Goal: Task Accomplishment & Management: Manage account settings

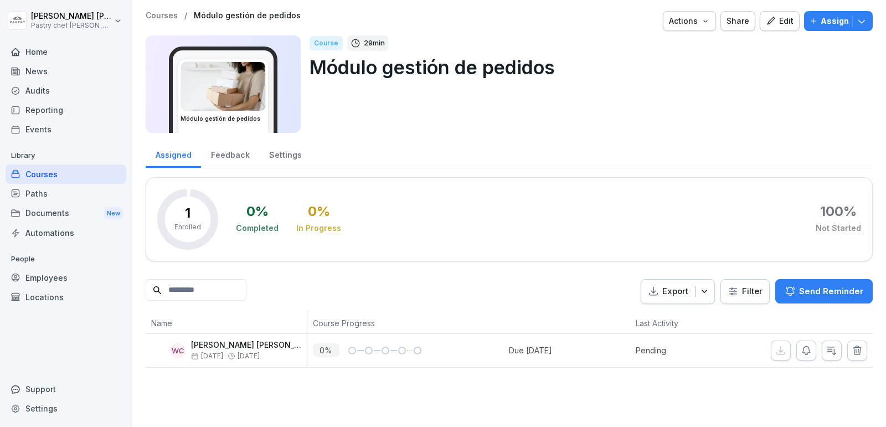
click at [864, 18] on icon "button" at bounding box center [861, 21] width 11 height 11
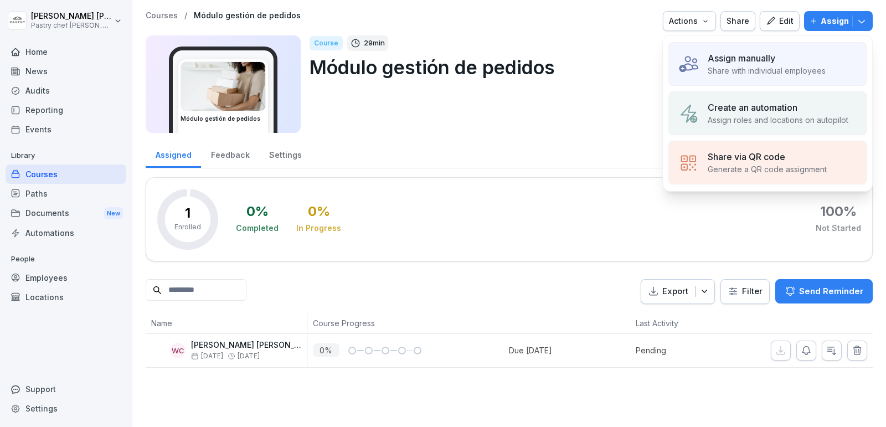
click at [766, 61] on p "Assign manually" at bounding box center [742, 57] width 68 height 13
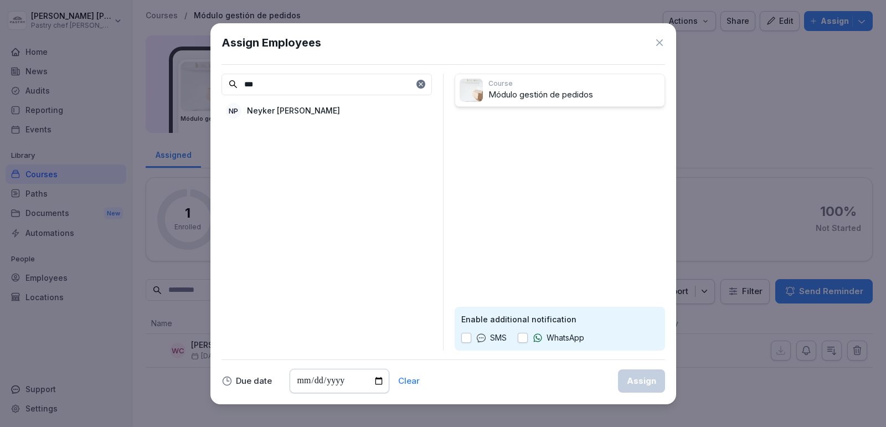
type input "***"
click at [313, 115] on div "NP Neyker Perdomo" at bounding box center [326, 111] width 210 height 20
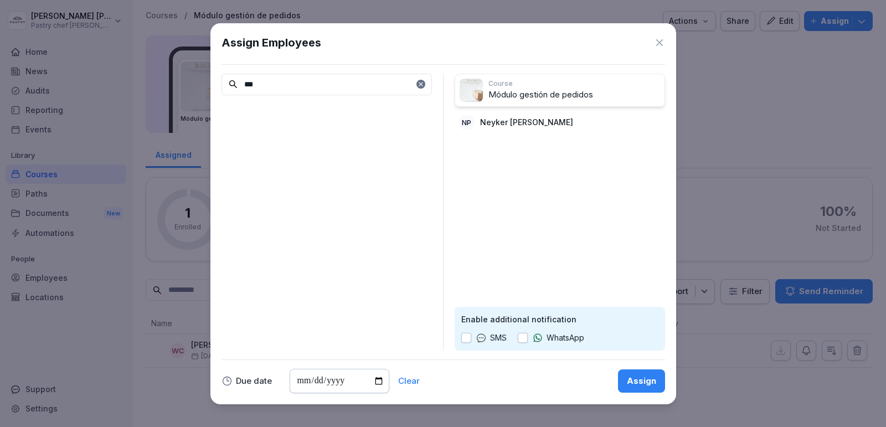
click at [529, 338] on div "WhatsApp" at bounding box center [551, 338] width 66 height 12
click at [524, 338] on button "button" at bounding box center [523, 338] width 10 height 10
click at [381, 379] on input "date" at bounding box center [340, 381] width 100 height 24
type input "**********"
click at [649, 373] on button "Assign" at bounding box center [641, 380] width 47 height 23
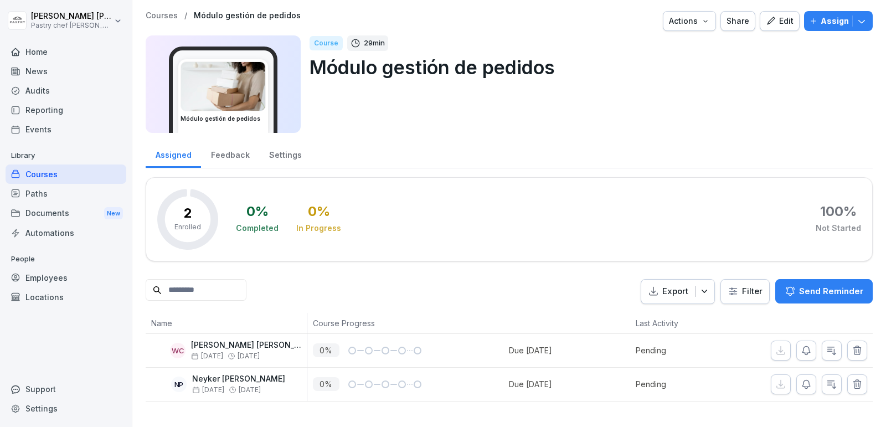
click at [49, 172] on div "Courses" at bounding box center [66, 173] width 121 height 19
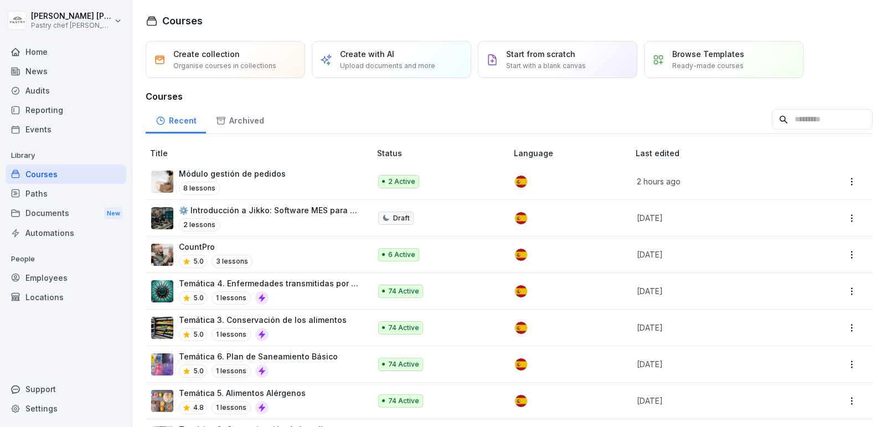
click at [266, 259] on div "CountPro 5.0 3 lessons" at bounding box center [255, 254] width 208 height 27
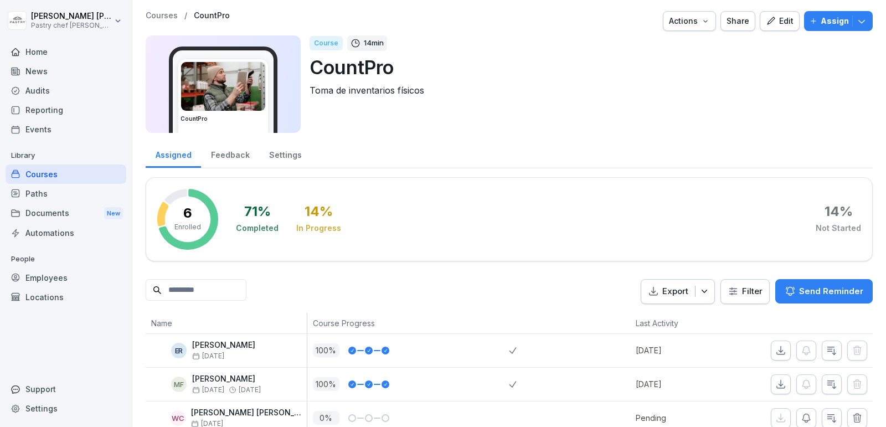
scroll to position [117, 0]
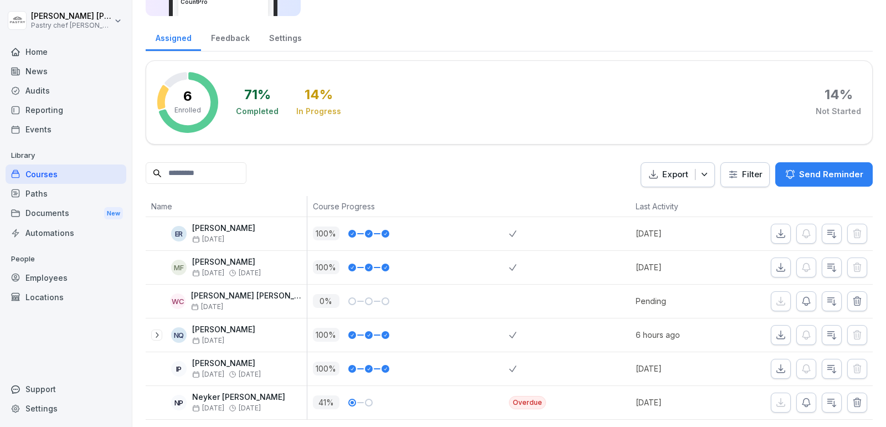
click at [50, 173] on div "Courses" at bounding box center [66, 173] width 121 height 19
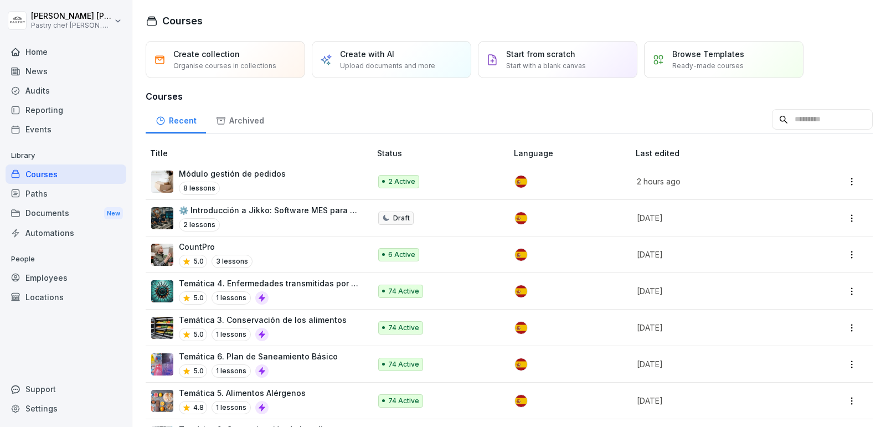
click at [274, 174] on p "Módulo gestión de pedidos" at bounding box center [232, 174] width 107 height 12
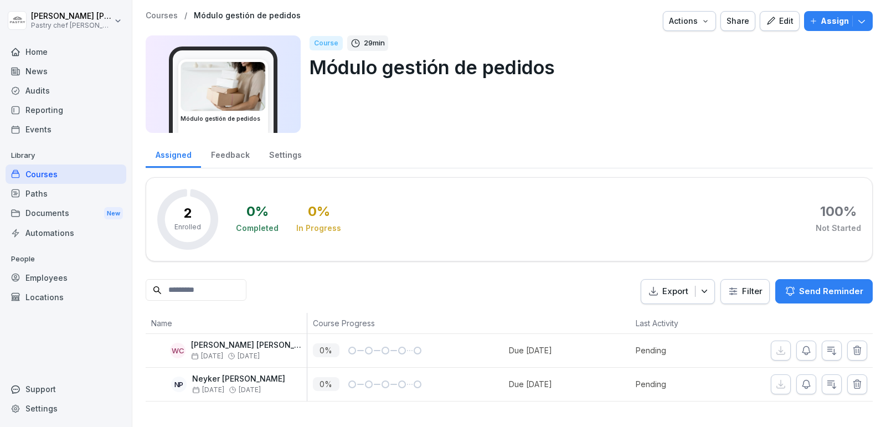
click at [776, 20] on icon "button" at bounding box center [771, 21] width 10 height 10
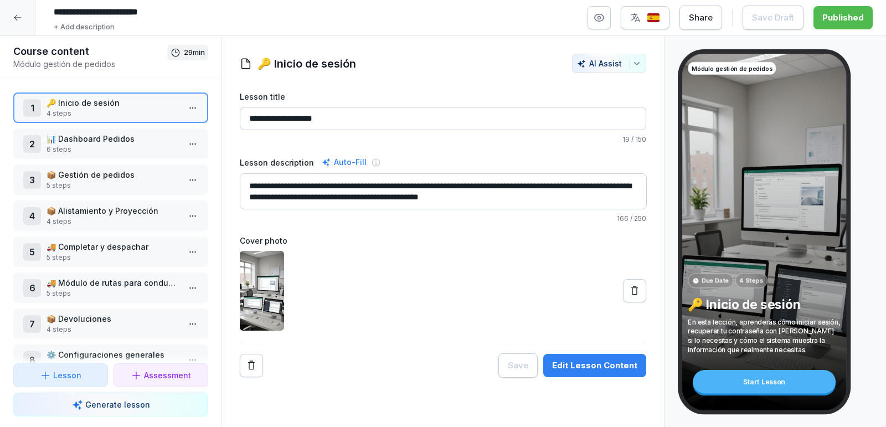
click at [18, 24] on div at bounding box center [17, 17] width 35 height 35
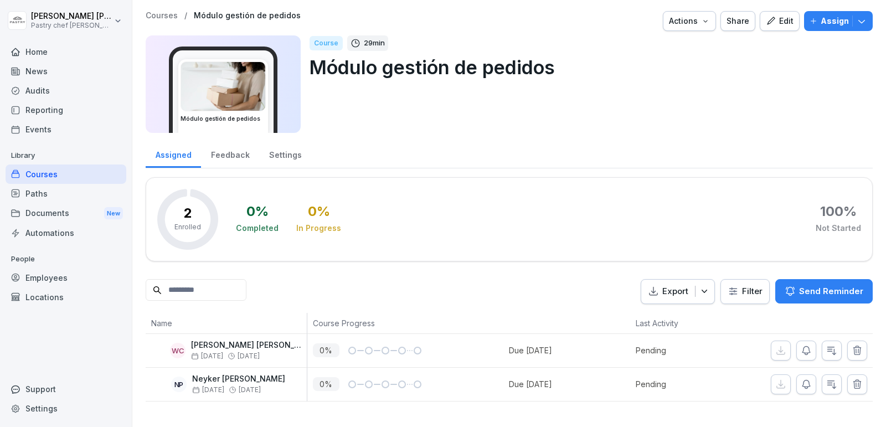
click at [787, 20] on div "Edit" at bounding box center [780, 21] width 28 height 12
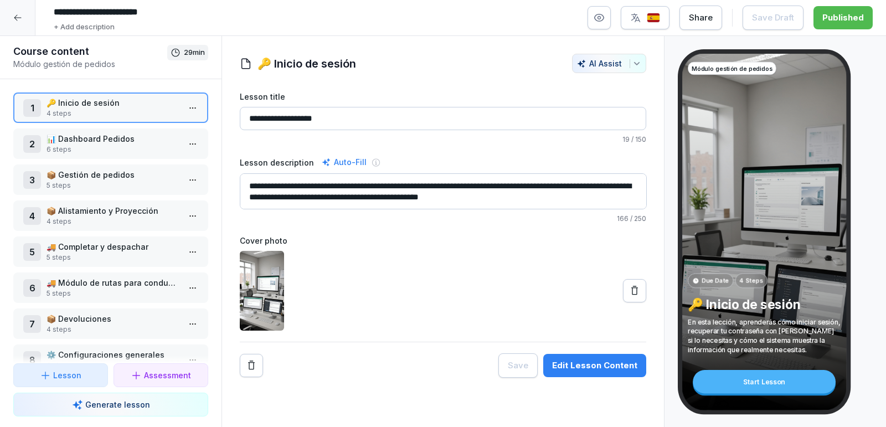
click at [127, 12] on input "**********" at bounding box center [215, 12] width 332 height 19
click at [192, 10] on input "**********" at bounding box center [215, 12] width 332 height 19
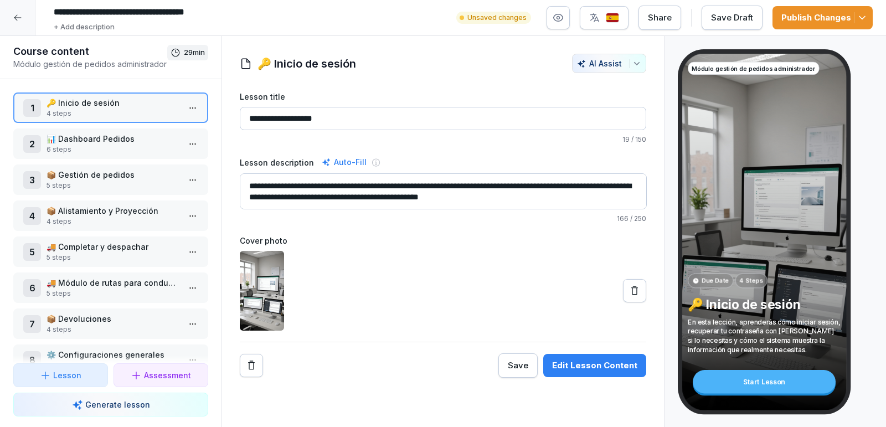
type input "**********"
click at [721, 17] on div "Save Draft" at bounding box center [732, 18] width 42 height 12
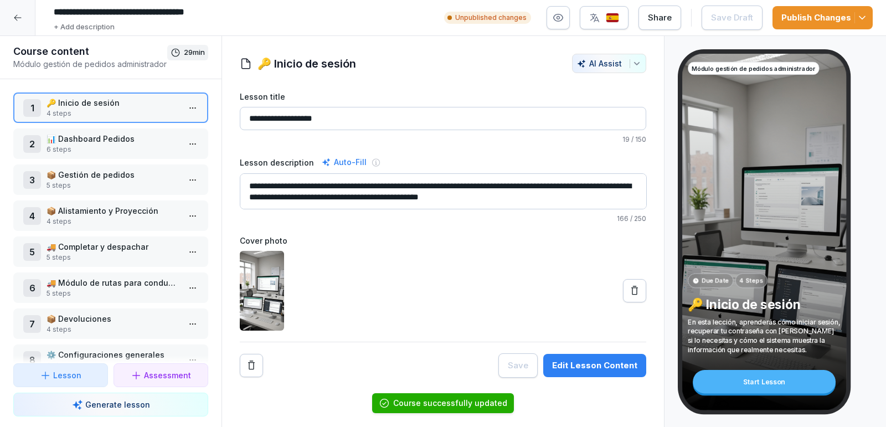
click at [811, 24] on button "Publish Changes" at bounding box center [822, 17] width 100 height 23
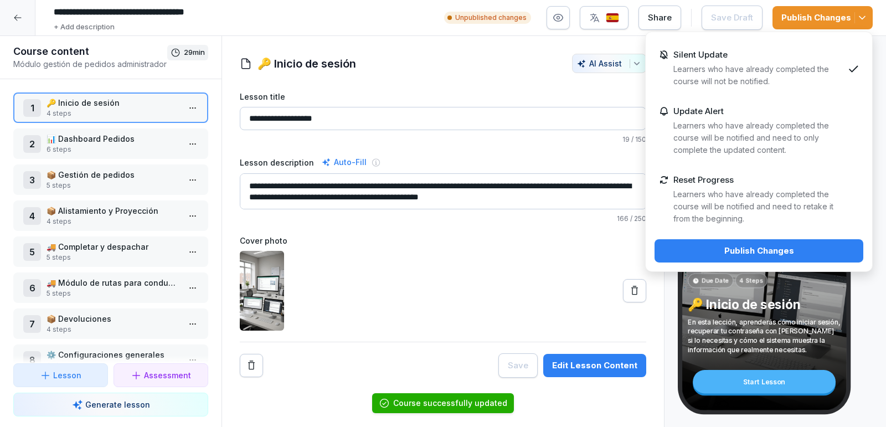
click at [742, 250] on div "Publish Changes" at bounding box center [758, 251] width 191 height 12
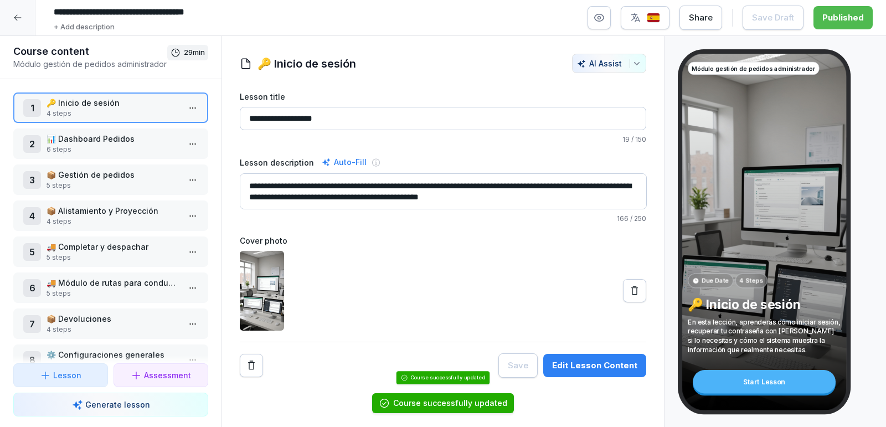
click at [10, 19] on div at bounding box center [17, 17] width 35 height 35
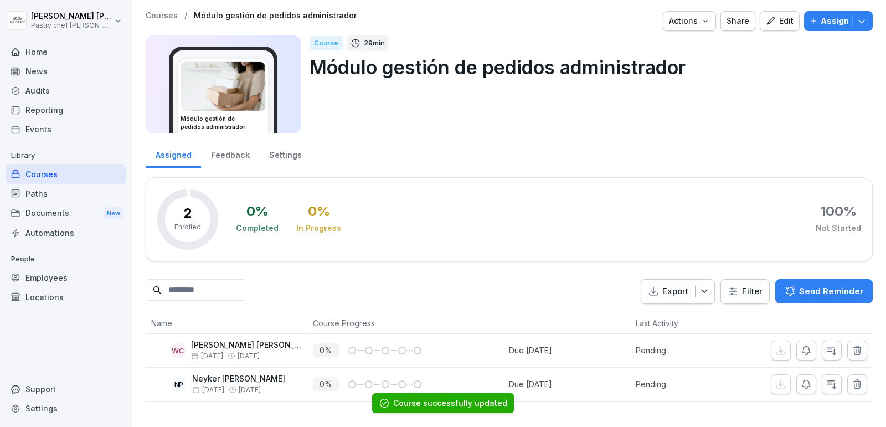
click at [48, 176] on div "Courses" at bounding box center [66, 173] width 121 height 19
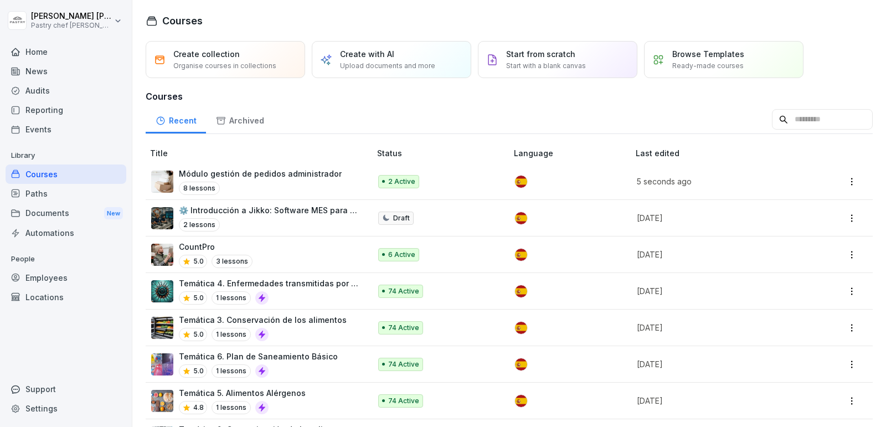
click at [859, 182] on html "Nicolás Quintero Pastry chef Pastelería y Cocina gourmet Home News Audits Repor…" at bounding box center [443, 213] width 886 height 427
click at [812, 222] on div "Duplicate" at bounding box center [805, 222] width 107 height 20
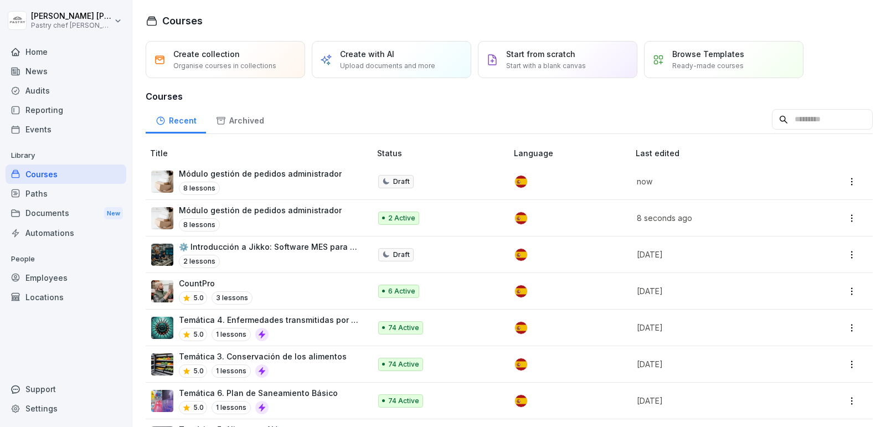
click at [855, 181] on html "Nicolás Quintero Pastry chef Pastelería y Cocina gourmet Home News Audits Repor…" at bounding box center [443, 213] width 886 height 427
click at [298, 181] on html "Nicolás Quintero Pastry chef Pastelería y Cocina gourmet Home News Audits Repor…" at bounding box center [443, 213] width 886 height 427
click at [309, 173] on p "Módulo gestión de pedidos administrador" at bounding box center [260, 174] width 163 height 12
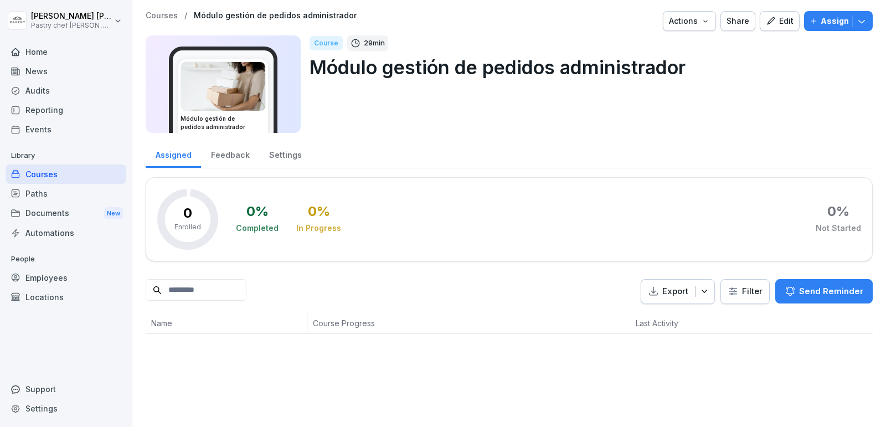
click at [782, 22] on div "Edit" at bounding box center [780, 21] width 28 height 12
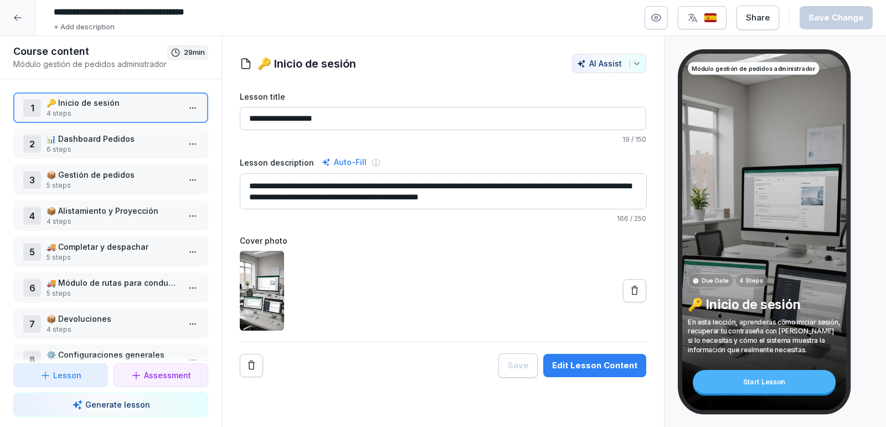
drag, startPoint x: 234, startPoint y: 13, endPoint x: 171, endPoint y: 9, distance: 63.2
click at [171, 9] on input "**********" at bounding box center [215, 12] width 332 height 19
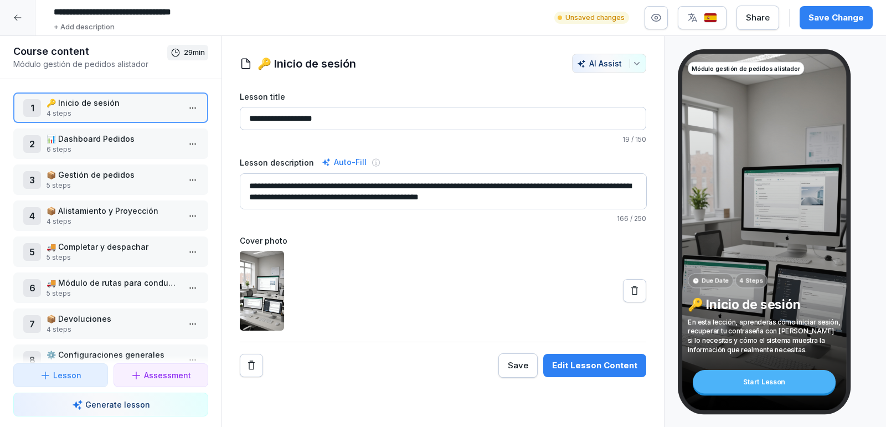
type input "**********"
click at [435, 28] on div "**********" at bounding box center [461, 18] width 824 height 30
click at [830, 17] on div "Save Change" at bounding box center [835, 18] width 55 height 12
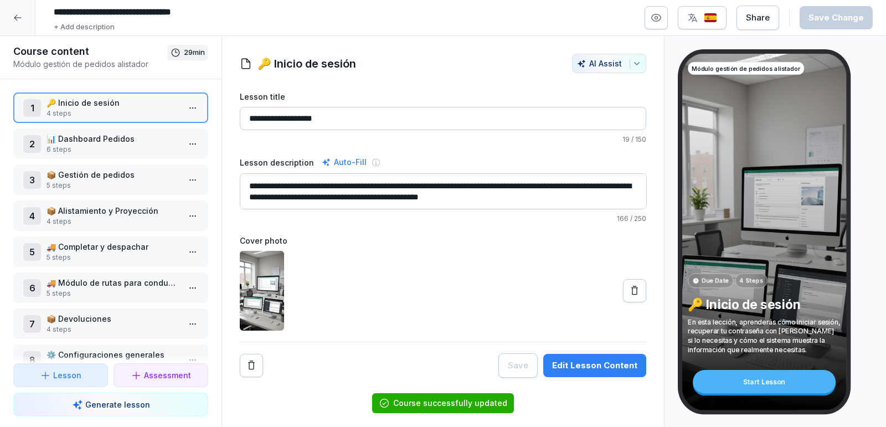
click at [19, 22] on div at bounding box center [17, 17] width 35 height 35
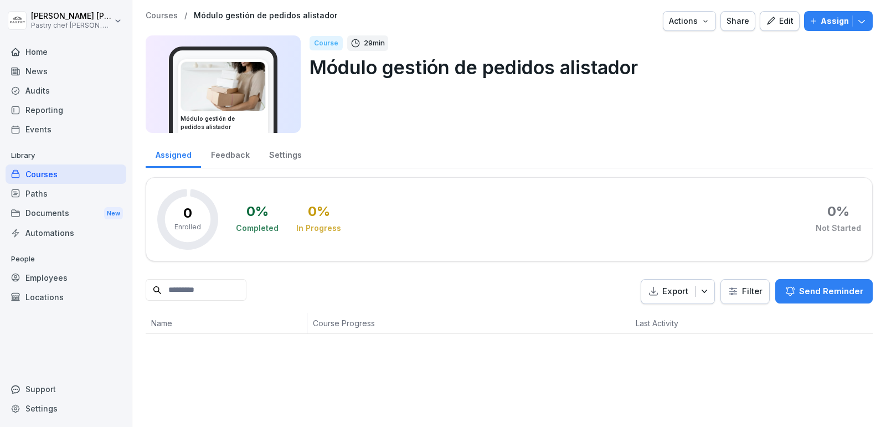
click at [776, 21] on icon "button" at bounding box center [771, 21] width 10 height 10
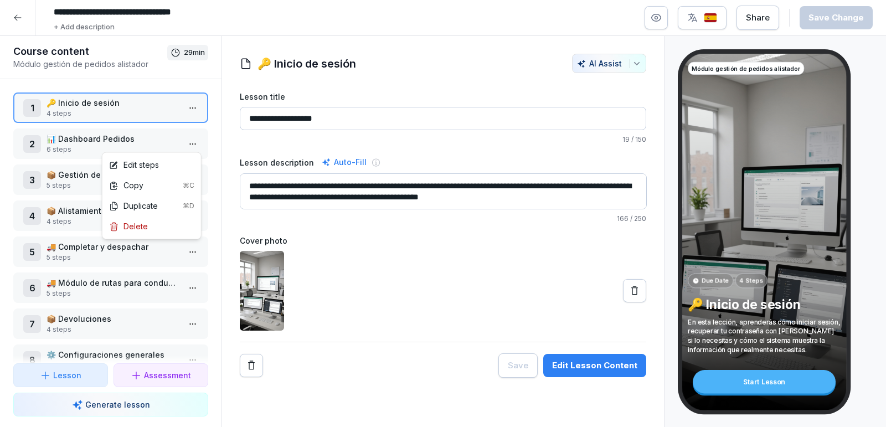
click at [194, 143] on html "**********" at bounding box center [443, 213] width 886 height 427
click at [167, 224] on div "Delete" at bounding box center [152, 226] width 94 height 20
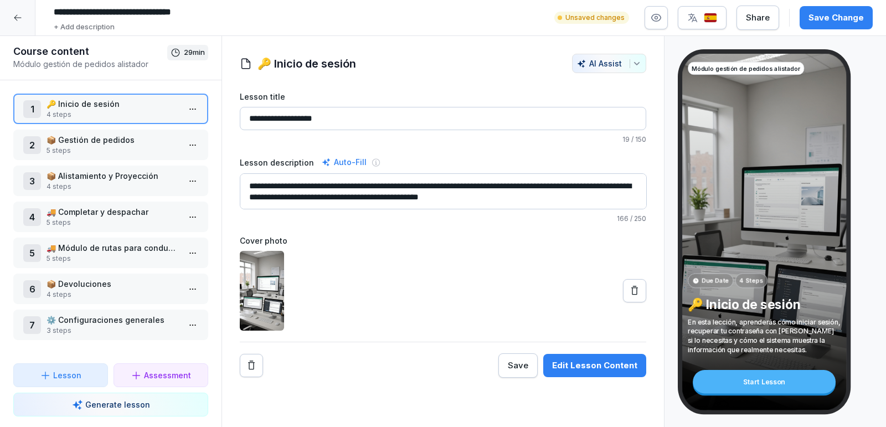
click at [128, 141] on p "📦 Gestión de pedidos" at bounding box center [113, 140] width 133 height 12
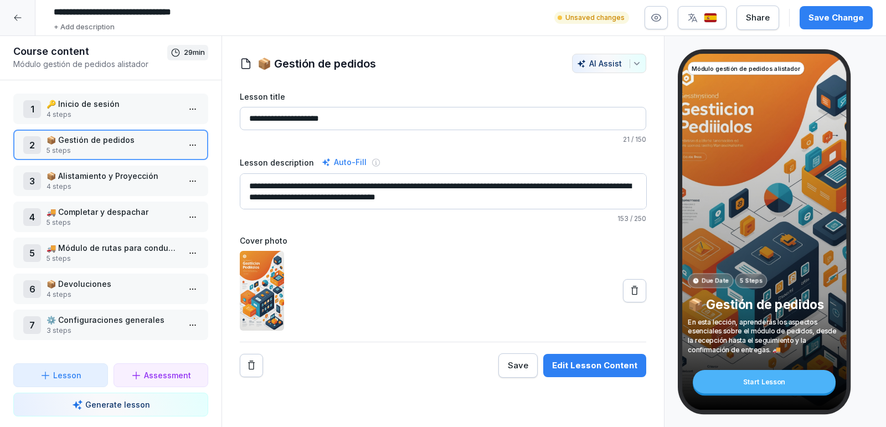
click at [198, 141] on html "**********" at bounding box center [443, 213] width 886 height 427
click at [145, 232] on div "Delete" at bounding box center [128, 228] width 39 height 12
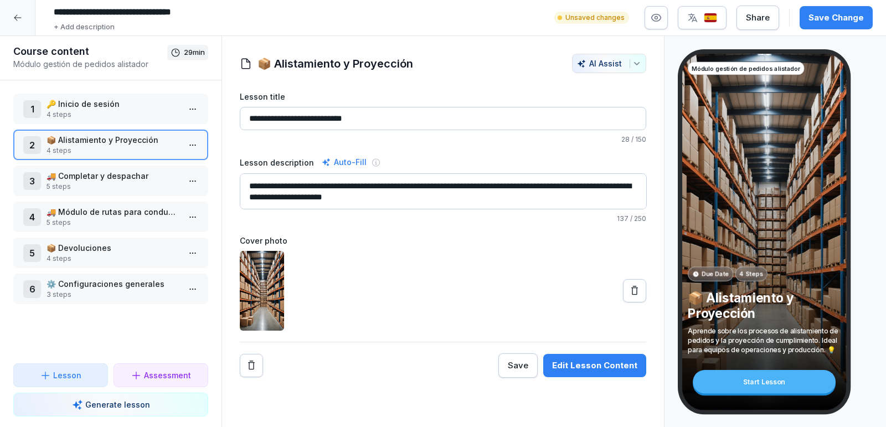
click at [105, 168] on div "3 🚚 Completar y despachar 5 steps" at bounding box center [110, 181] width 195 height 30
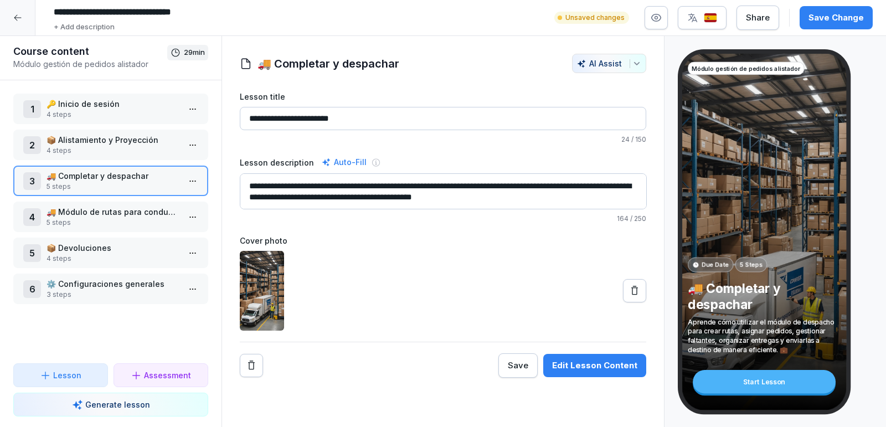
click at [127, 214] on p "🚚 Módulo de rutas para conductores" at bounding box center [113, 212] width 133 height 12
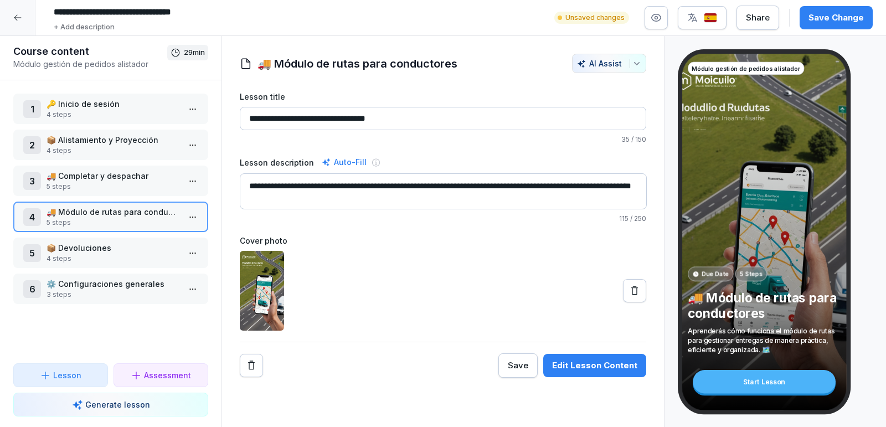
click at [136, 252] on p "📦 Devoluciones" at bounding box center [113, 248] width 133 height 12
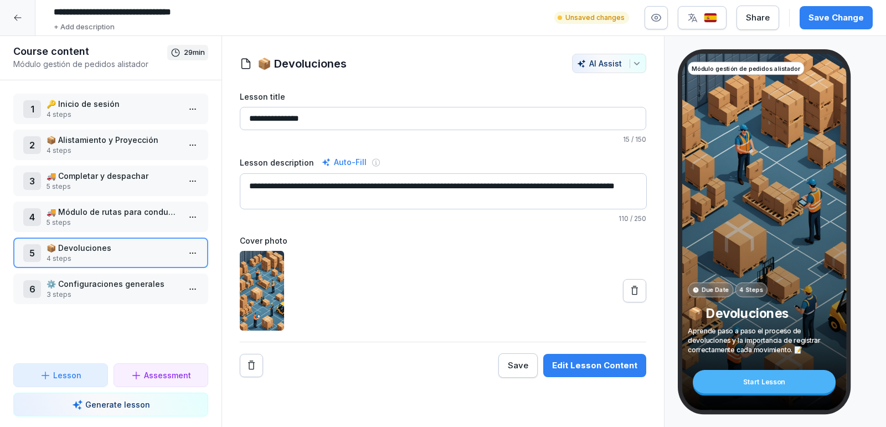
click at [153, 212] on p "🚚 Módulo de rutas para conductores" at bounding box center [113, 212] width 133 height 12
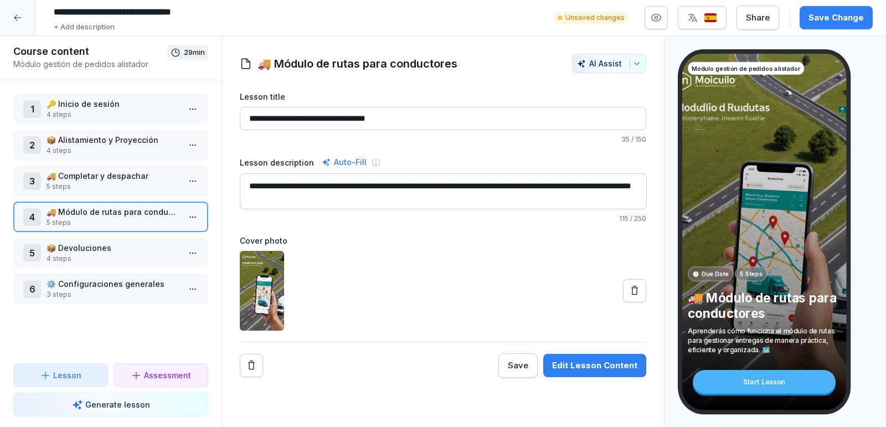
click at [194, 213] on html "**********" at bounding box center [443, 213] width 886 height 427
click at [214, 220] on html "**********" at bounding box center [443, 213] width 886 height 427
click at [113, 250] on p "📦 Devoluciones" at bounding box center [113, 248] width 133 height 12
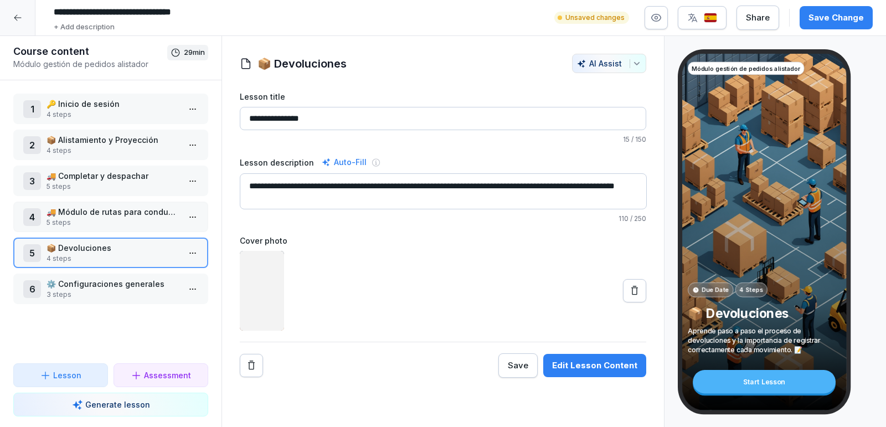
click at [109, 290] on p "3 steps" at bounding box center [113, 295] width 133 height 10
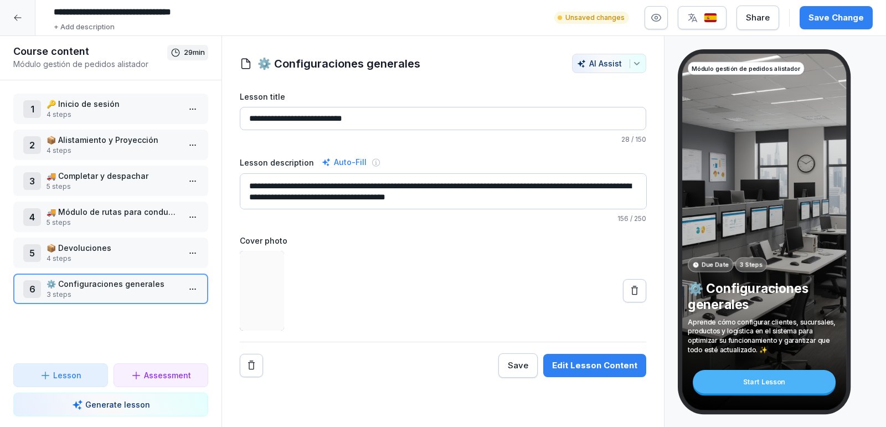
click at [203, 290] on div "6 ⚙️ Configuraciones generales 3 steps" at bounding box center [110, 289] width 195 height 30
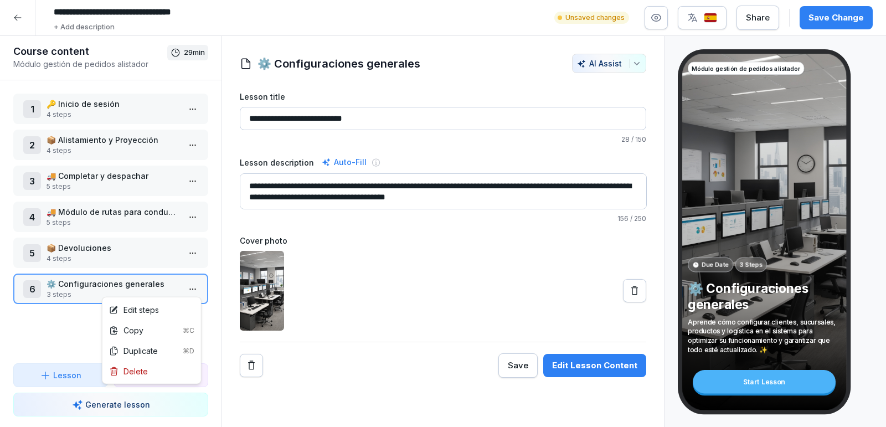
click at [193, 289] on html "**********" at bounding box center [443, 213] width 886 height 427
click at [158, 371] on div "Delete" at bounding box center [152, 371] width 94 height 20
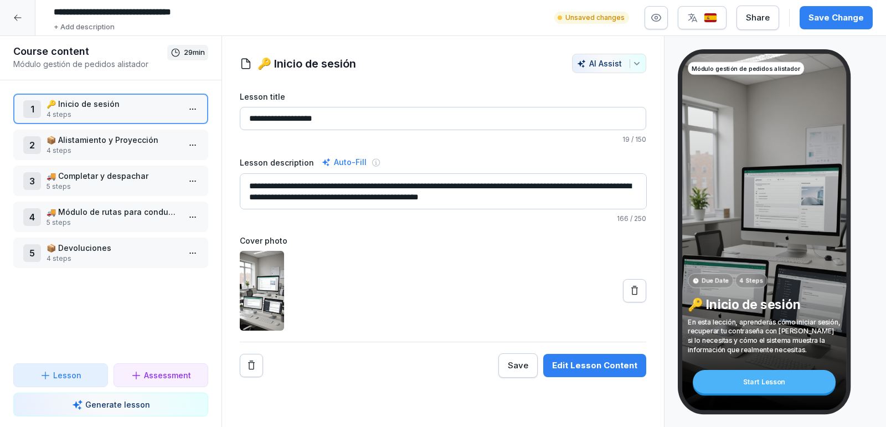
click at [841, 18] on div "Save Change" at bounding box center [835, 18] width 55 height 12
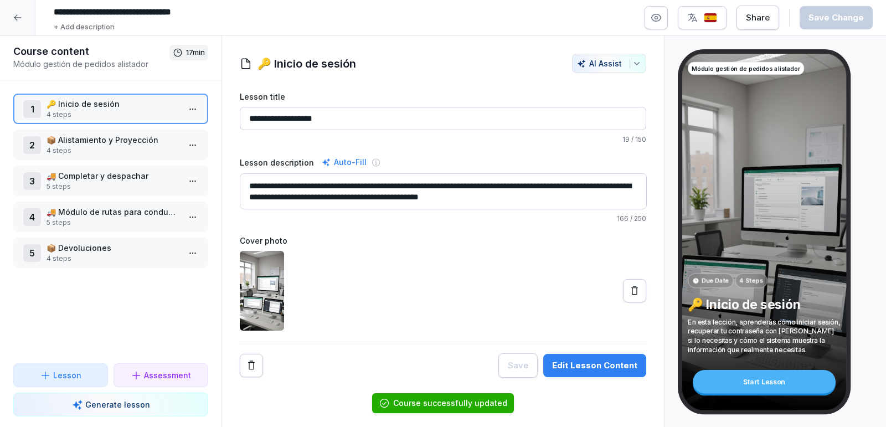
click at [25, 27] on div at bounding box center [17, 17] width 35 height 35
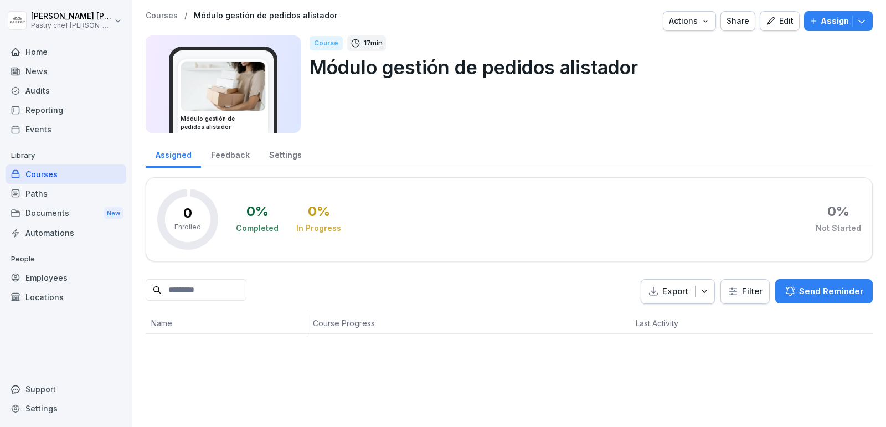
drag, startPoint x: 360, startPoint y: 42, endPoint x: 400, endPoint y: 42, distance: 40.4
click at [400, 42] on div "Course 17 min" at bounding box center [587, 43] width 554 height 16
click at [495, 158] on div "Assigned Feedback Settings" at bounding box center [509, 154] width 727 height 29
click at [42, 175] on div "Courses" at bounding box center [66, 173] width 121 height 19
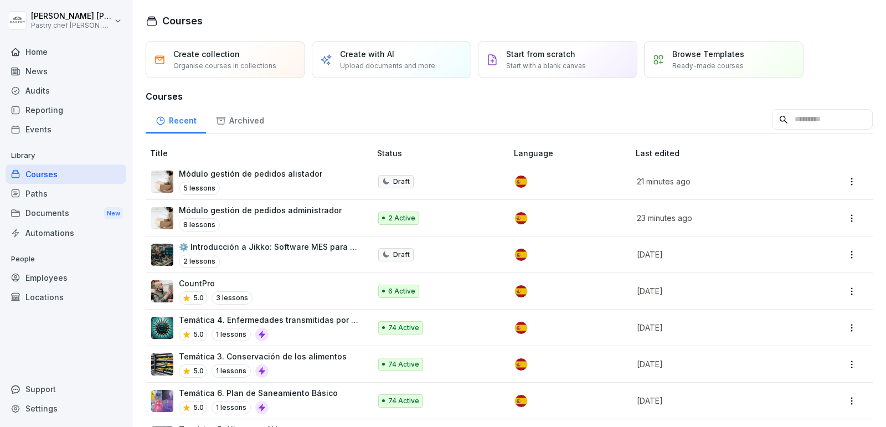
click at [287, 209] on p "Módulo gestión de pedidos administrador" at bounding box center [260, 210] width 163 height 12
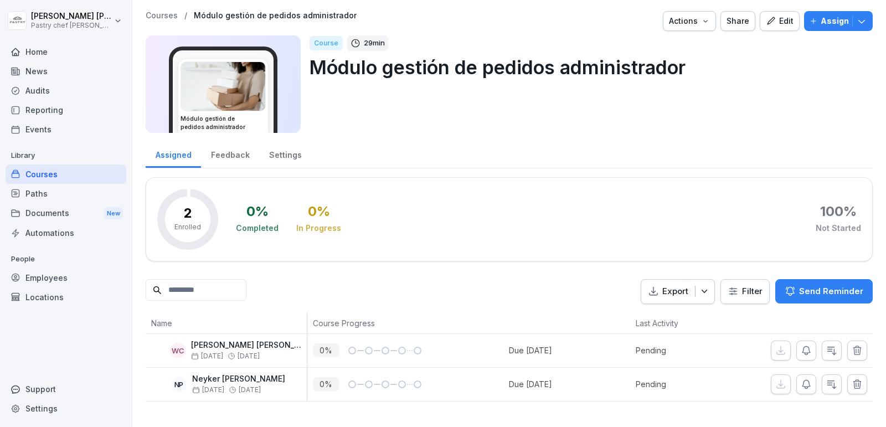
click at [865, 24] on icon "button" at bounding box center [861, 21] width 11 height 11
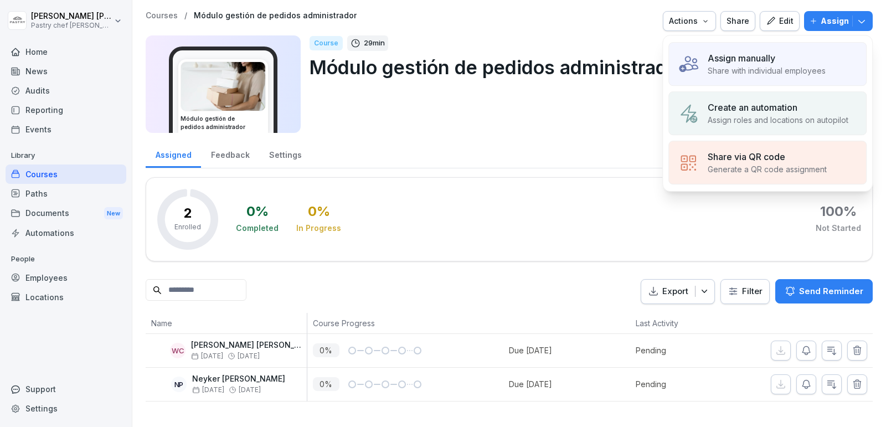
click at [756, 70] on p "Share with individual employees" at bounding box center [767, 71] width 118 height 12
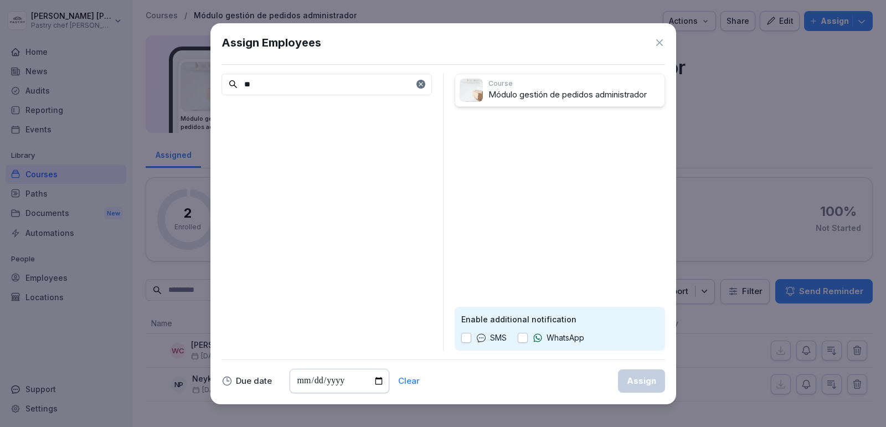
type input "*"
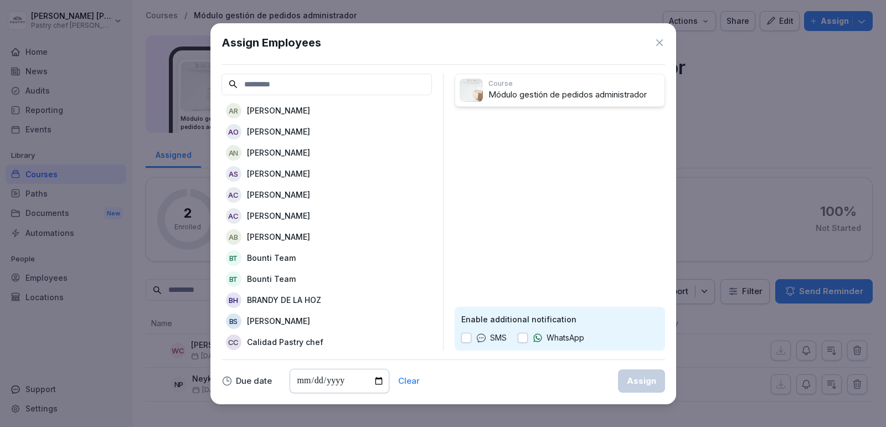
click at [657, 38] on icon at bounding box center [659, 42] width 11 height 11
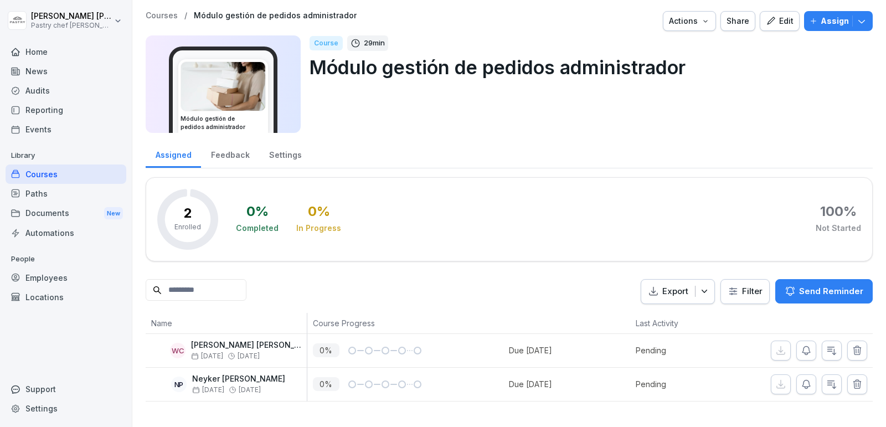
click at [61, 172] on div "Courses" at bounding box center [66, 173] width 121 height 19
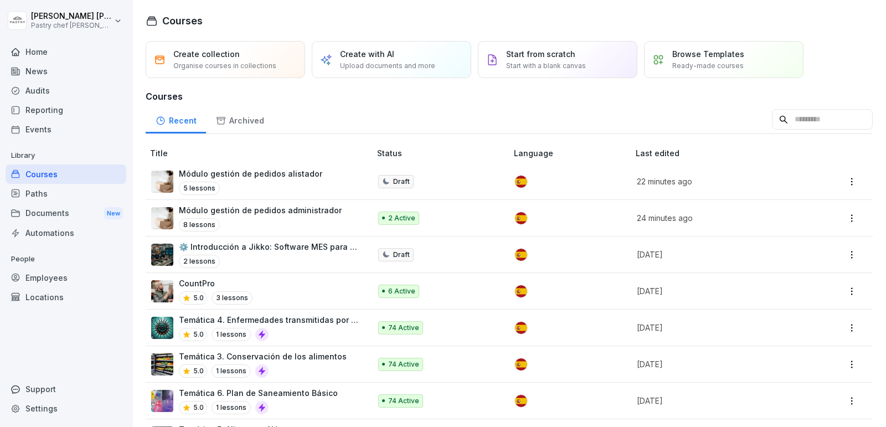
click at [302, 183] on div "5 lessons" at bounding box center [250, 188] width 143 height 13
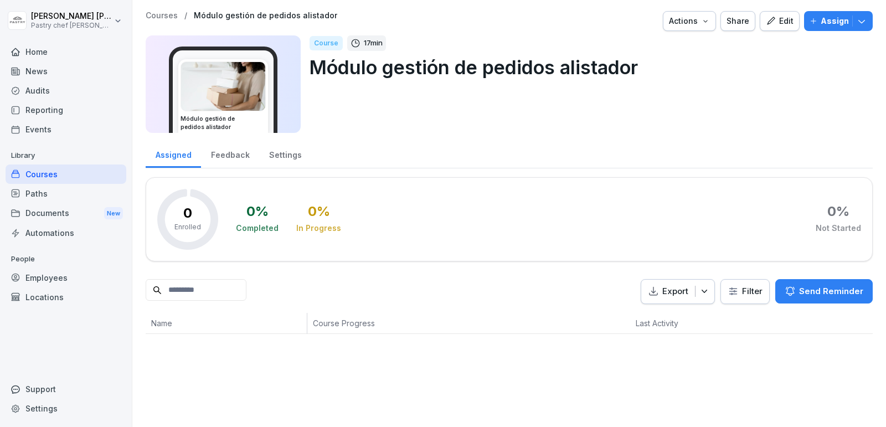
click at [862, 18] on icon "button" at bounding box center [861, 21] width 11 height 11
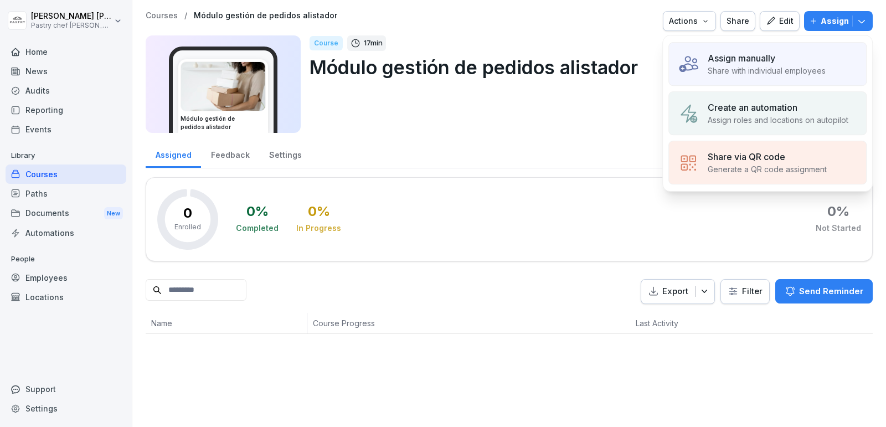
click at [608, 148] on div "Assigned Feedback Settings" at bounding box center [509, 154] width 727 height 29
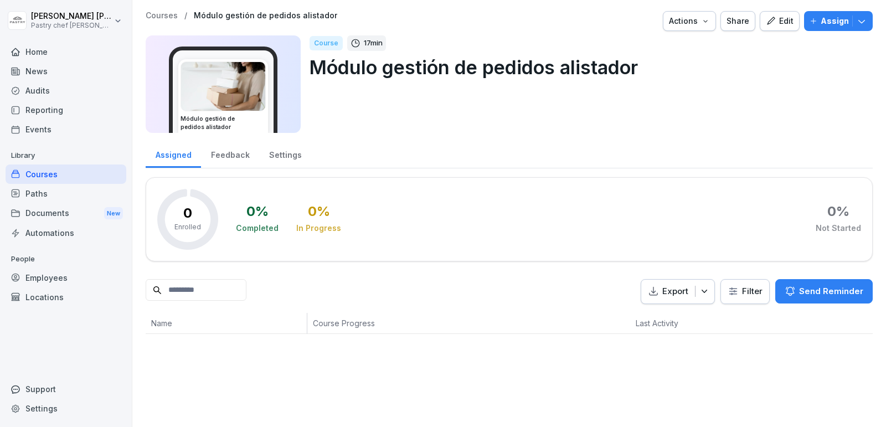
click at [858, 23] on icon "button" at bounding box center [861, 21] width 11 height 11
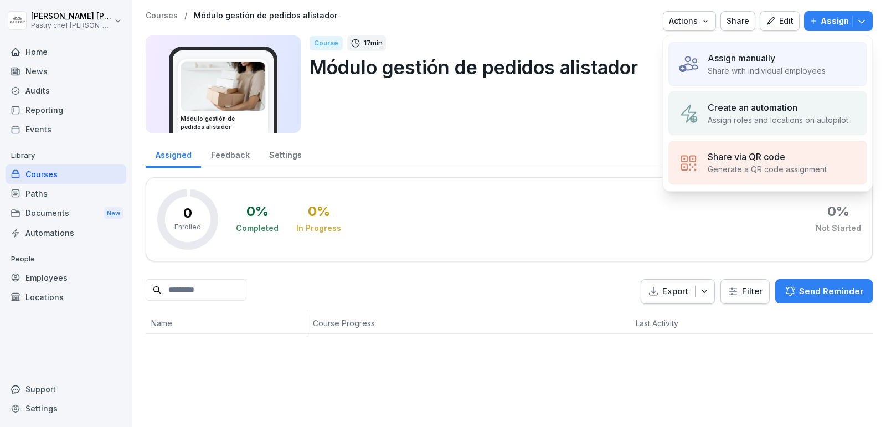
click at [713, 75] on p "Share with individual employees" at bounding box center [767, 71] width 118 height 12
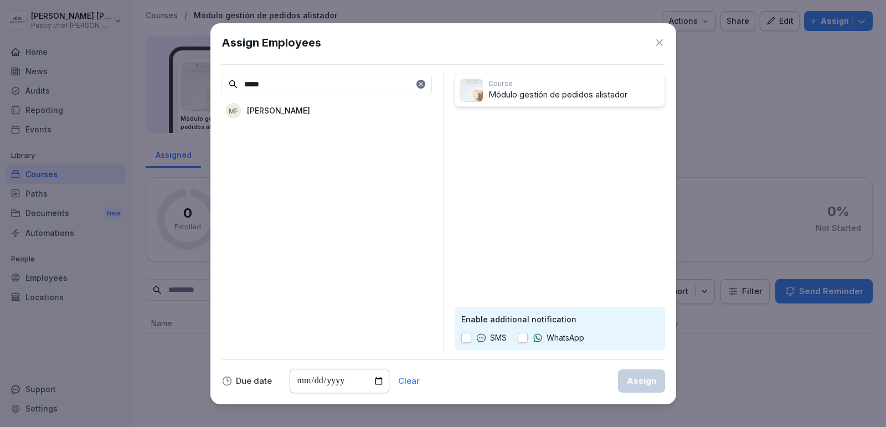
type input "*****"
click at [343, 115] on div "MF [PERSON_NAME]" at bounding box center [326, 111] width 210 height 20
click at [420, 82] on icon at bounding box center [420, 84] width 7 height 7
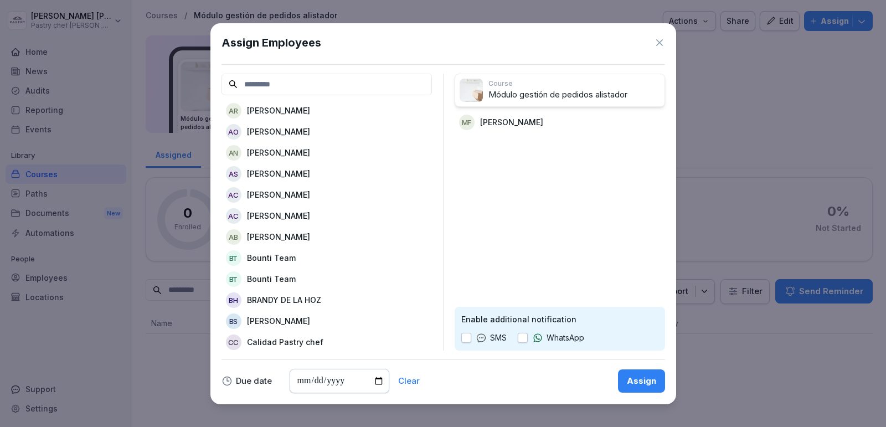
click at [298, 76] on input at bounding box center [326, 85] width 210 height 22
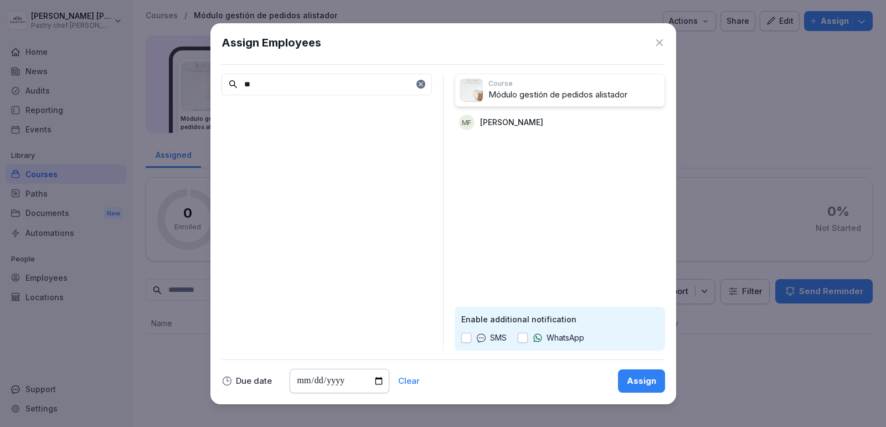
type input "*"
click at [293, 112] on p "[PERSON_NAME]" at bounding box center [278, 111] width 63 height 12
click at [359, 84] on input "******" at bounding box center [326, 85] width 210 height 22
type input "*"
click at [308, 113] on div "SN [PERSON_NAME]" at bounding box center [326, 111] width 210 height 20
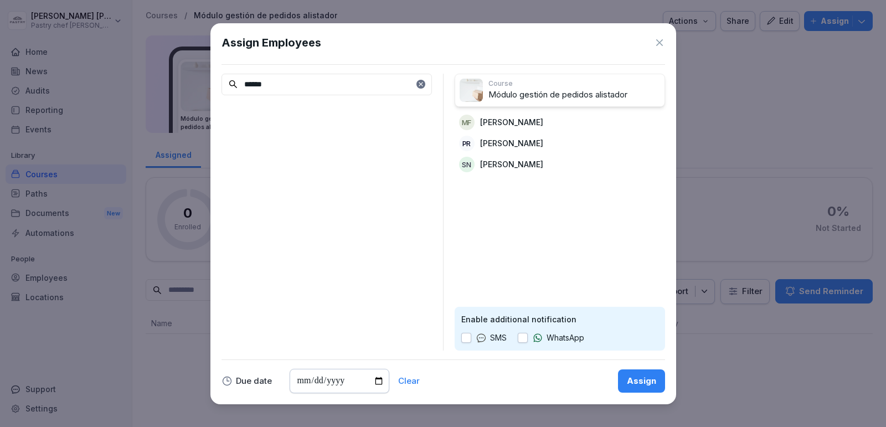
click at [308, 90] on input "******" at bounding box center [326, 85] width 210 height 22
type input "*"
type input "***"
click at [289, 107] on div "EG Eva Garcia" at bounding box center [326, 111] width 210 height 20
click at [377, 378] on input "date" at bounding box center [340, 381] width 100 height 24
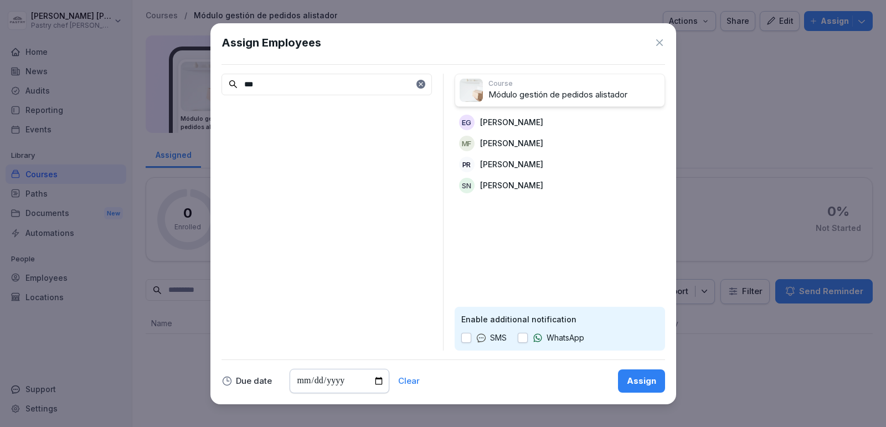
type input "**********"
click at [524, 340] on button "button" at bounding box center [523, 338] width 10 height 10
click at [645, 374] on button "Assign" at bounding box center [641, 380] width 47 height 23
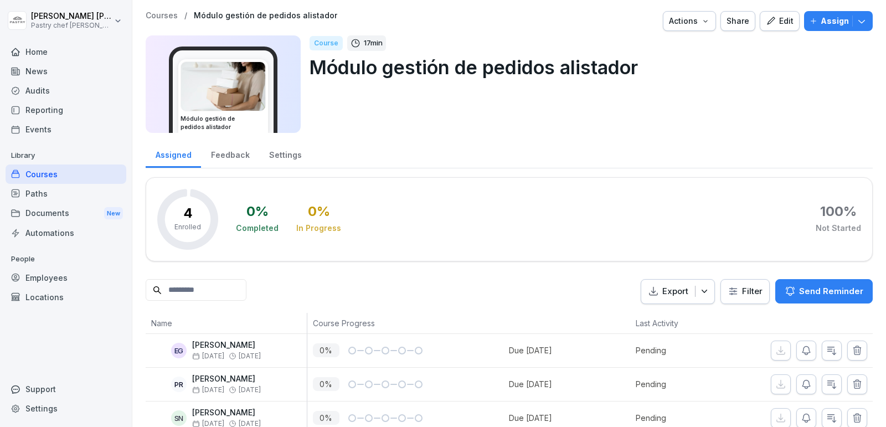
click at [781, 19] on div "Edit" at bounding box center [780, 21] width 28 height 12
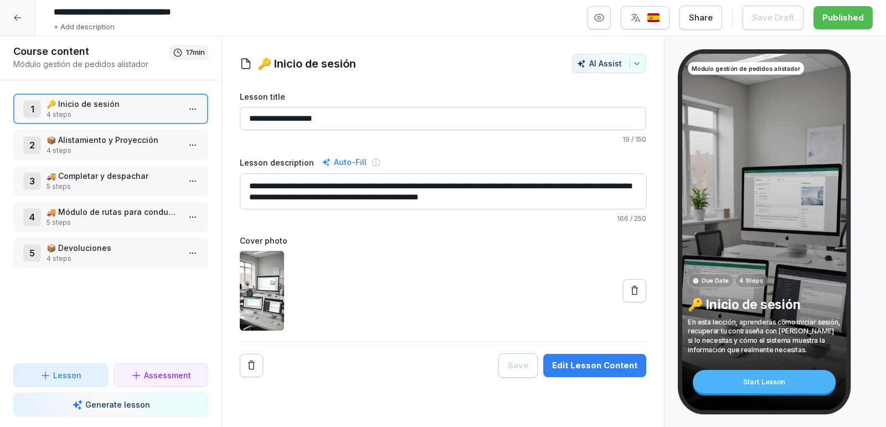
click at [105, 106] on p "🔑 Inicio de sesión" at bounding box center [113, 104] width 133 height 12
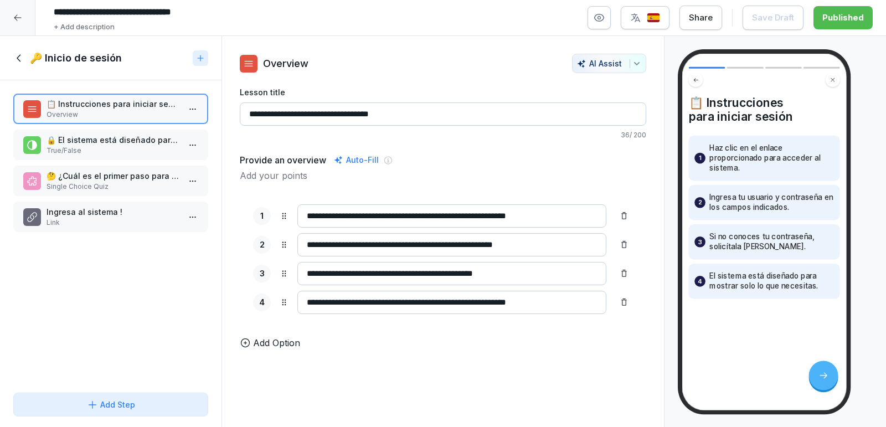
click at [121, 136] on p "🔒 El sistema está diseñado para mostrar solo lo que necesitas." at bounding box center [113, 140] width 133 height 12
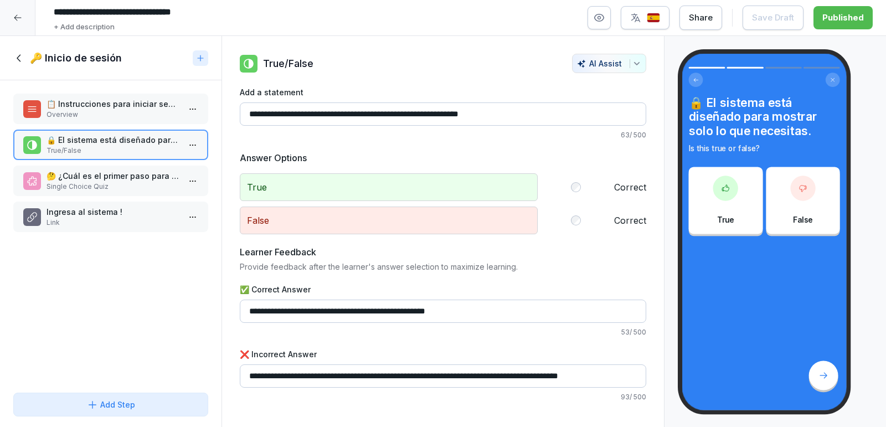
click at [100, 176] on p "🤔 ¿Cuál es el primer paso para iniciar sesión?" at bounding box center [113, 176] width 133 height 12
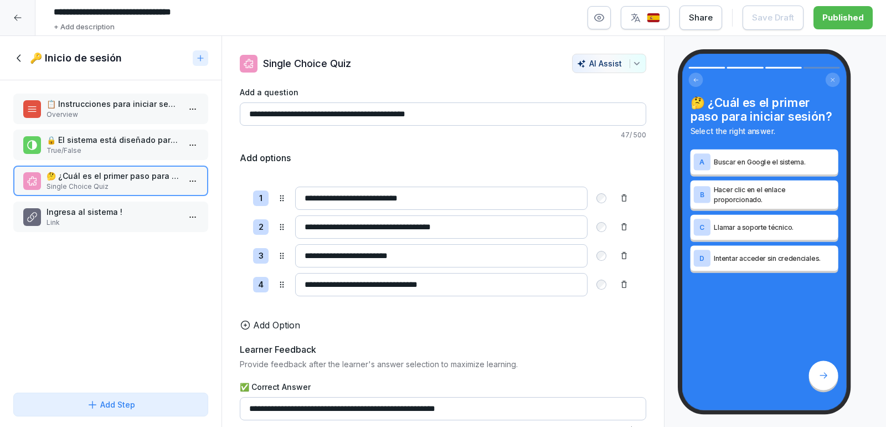
click at [75, 216] on p "Ingresa al sistema !" at bounding box center [113, 212] width 133 height 12
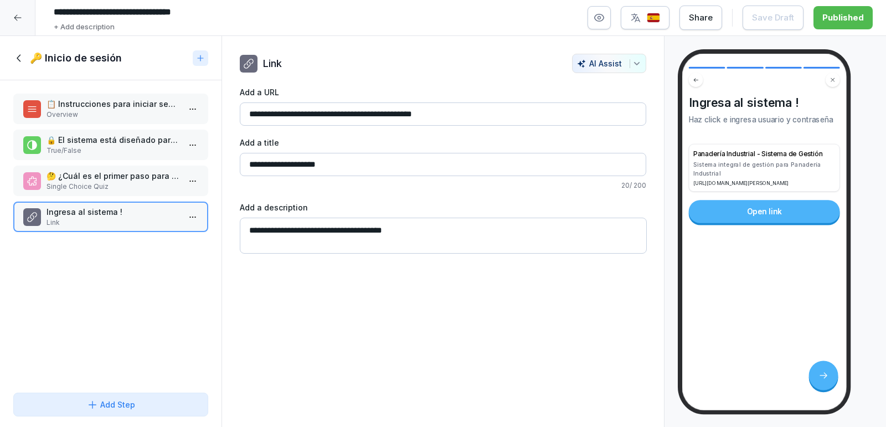
click at [9, 53] on div "🔑 Inicio de sesión" at bounding box center [110, 58] width 221 height 44
click at [22, 58] on icon at bounding box center [19, 58] width 12 height 12
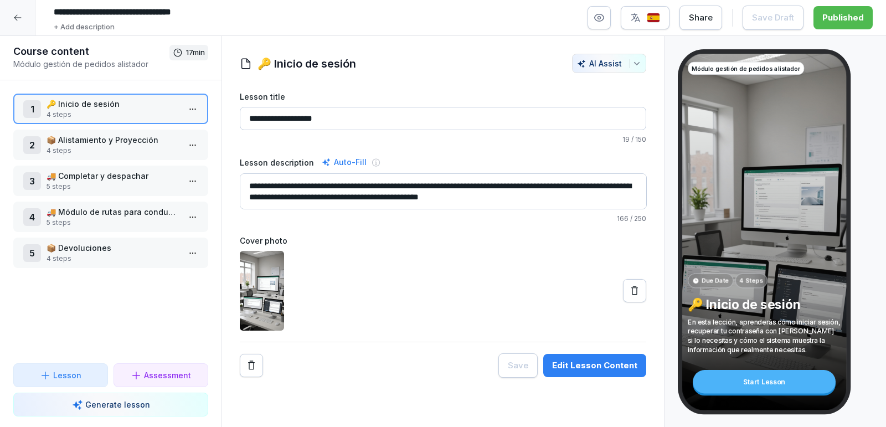
click at [26, 11] on div at bounding box center [17, 17] width 35 height 35
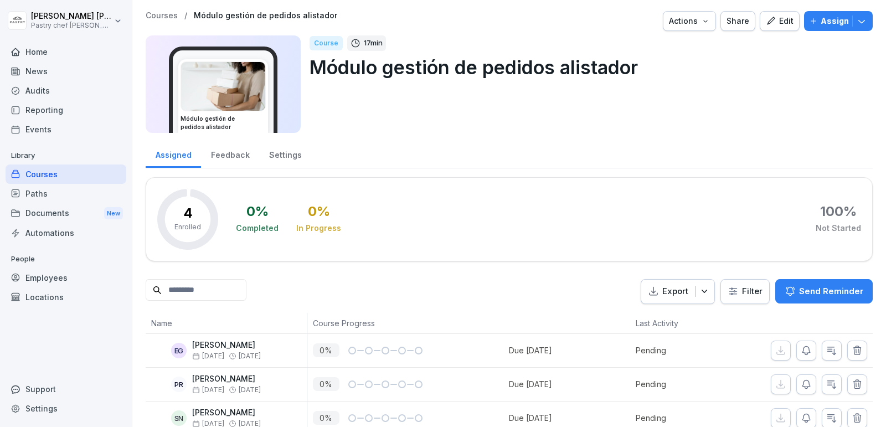
scroll to position [50, 0]
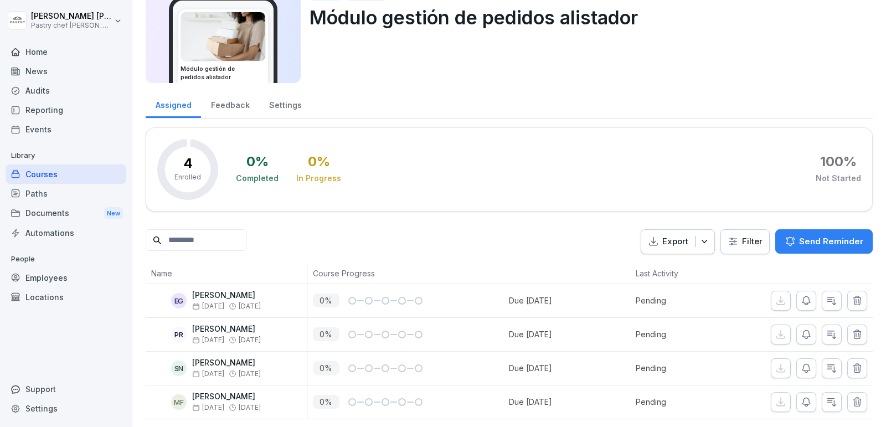
click at [76, 181] on div "Courses" at bounding box center [66, 173] width 121 height 19
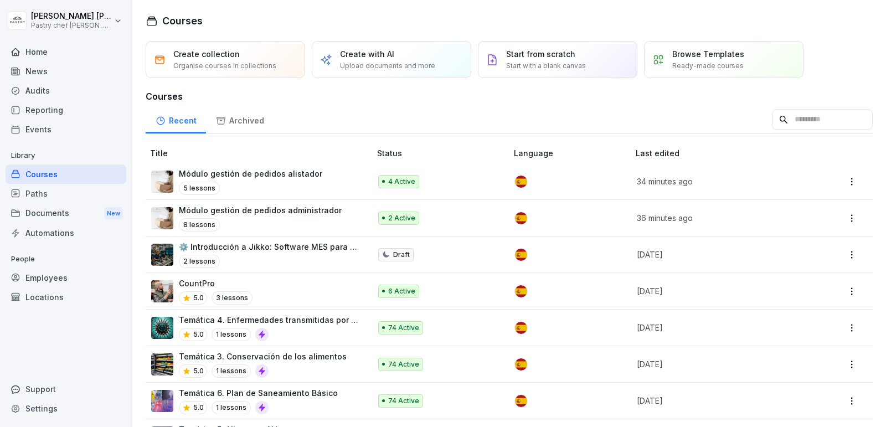
click at [274, 212] on p "Módulo gestión de pedidos administrador" at bounding box center [260, 210] width 163 height 12
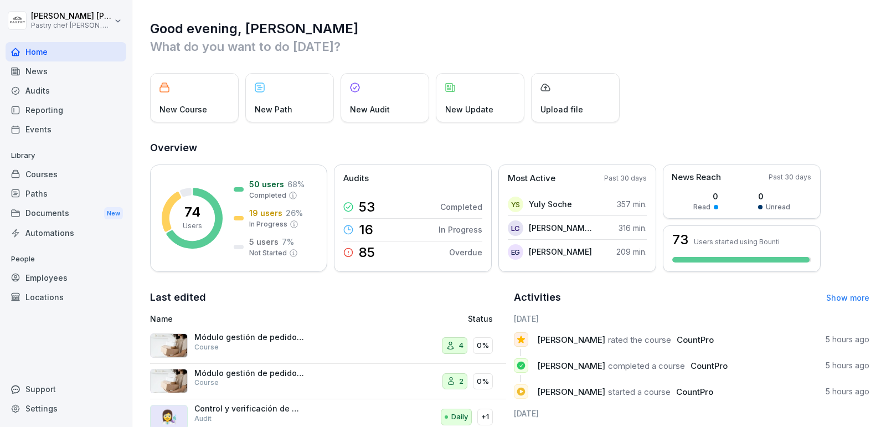
click at [59, 282] on div "Employees" at bounding box center [66, 277] width 121 height 19
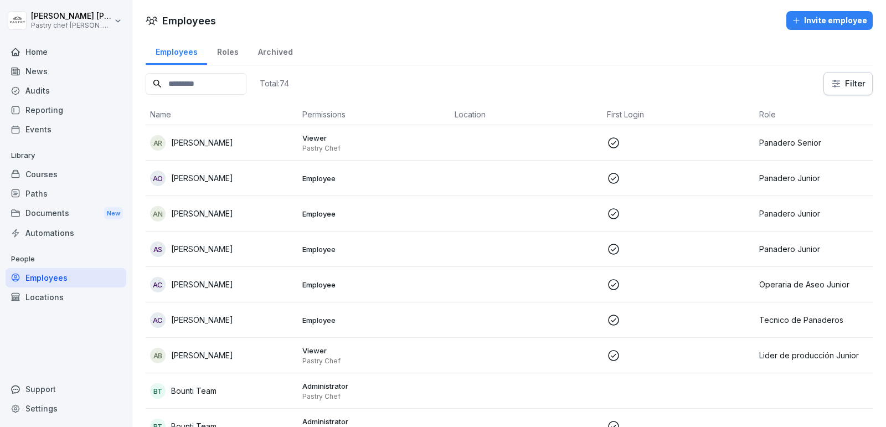
click at [215, 89] on input at bounding box center [196, 84] width 101 height 22
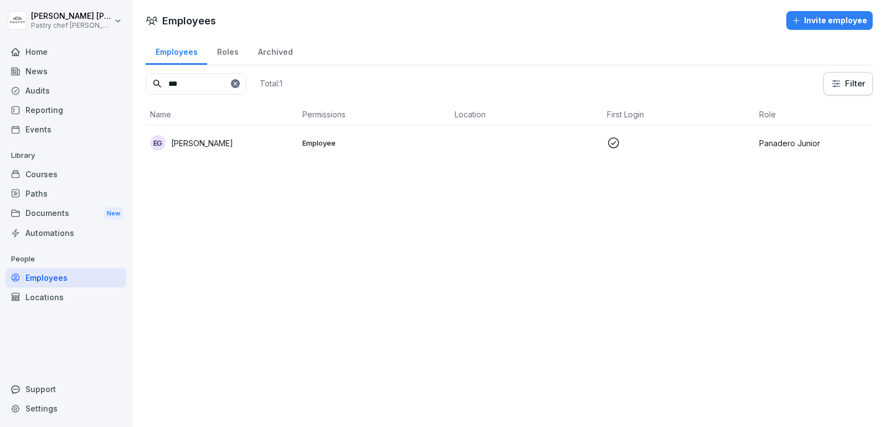
type input "***"
click at [197, 145] on p "[PERSON_NAME]" at bounding box center [202, 143] width 62 height 12
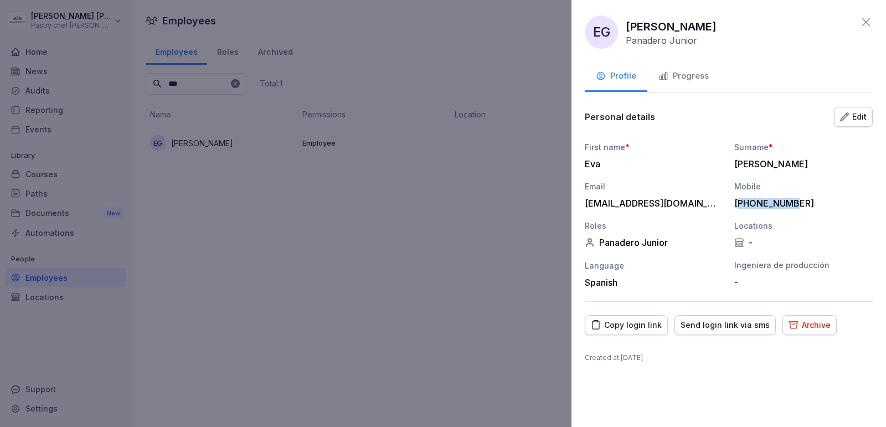
drag, startPoint x: 739, startPoint y: 199, endPoint x: 795, endPoint y: 205, distance: 56.2
click at [795, 205] on div "[PHONE_NUMBER]" at bounding box center [800, 203] width 133 height 11
click at [768, 204] on div "[PHONE_NUMBER]" at bounding box center [800, 203] width 133 height 11
drag, startPoint x: 753, startPoint y: 203, endPoint x: 809, endPoint y: 207, distance: 56.1
click at [809, 207] on div "[PHONE_NUMBER]" at bounding box center [800, 203] width 133 height 11
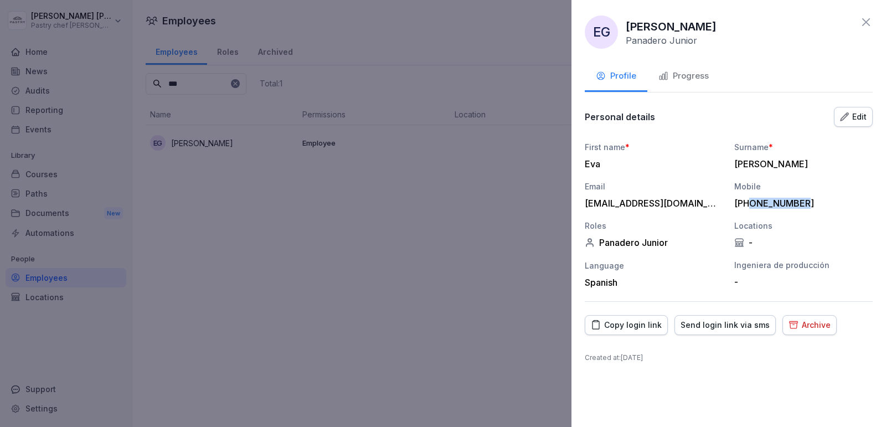
copy div "3133895452"
click at [424, 221] on div at bounding box center [443, 213] width 886 height 427
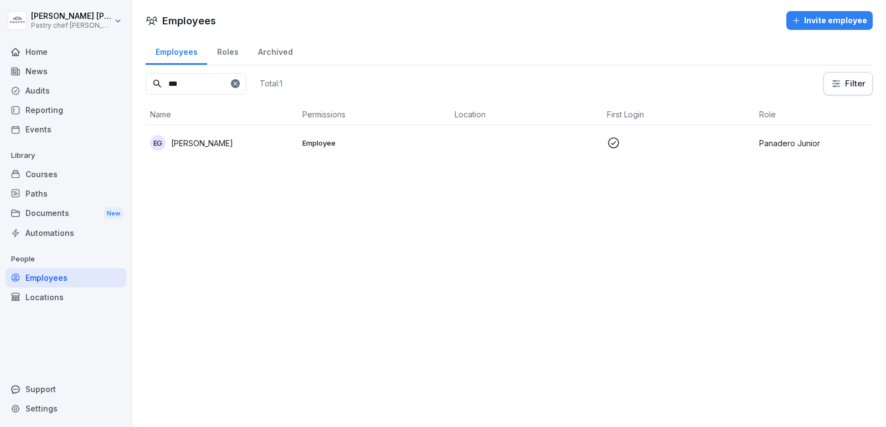
click at [239, 84] on icon at bounding box center [235, 83] width 7 height 7
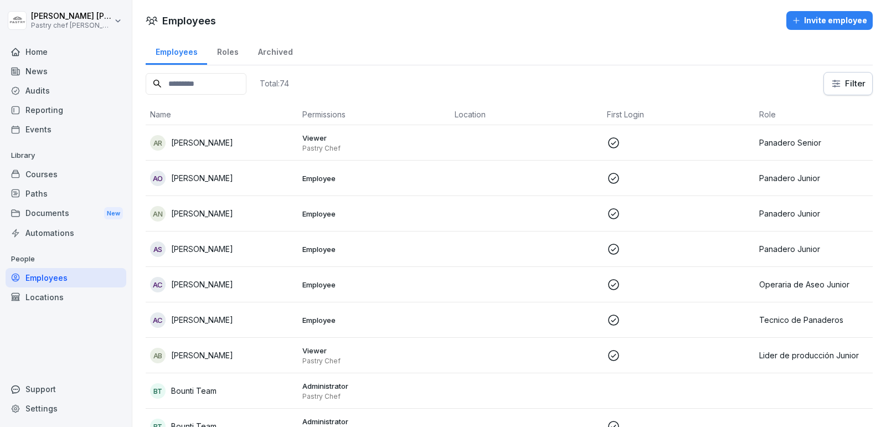
click at [213, 86] on input at bounding box center [196, 84] width 101 height 22
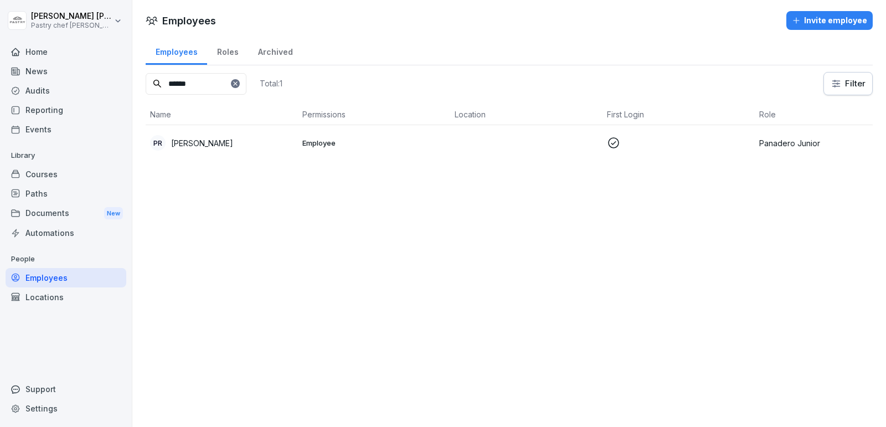
type input "******"
click at [213, 144] on p "[PERSON_NAME]" at bounding box center [202, 143] width 62 height 12
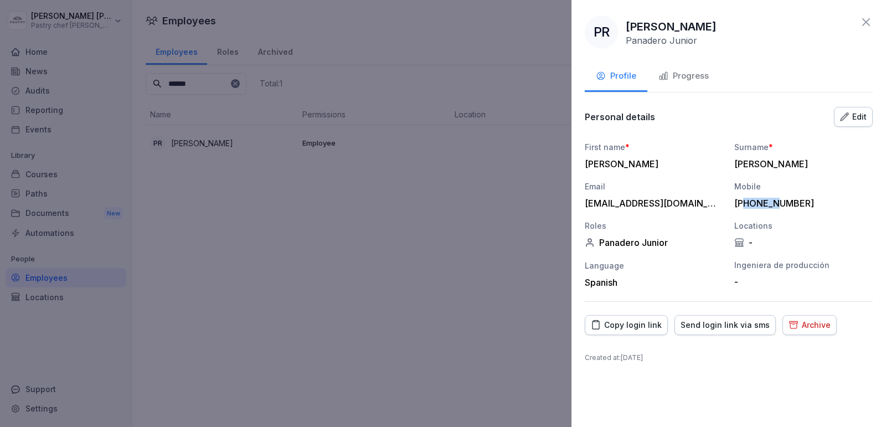
drag, startPoint x: 745, startPoint y: 202, endPoint x: 776, endPoint y: 202, distance: 31.0
click at [776, 202] on div "[PHONE_NUMBER]" at bounding box center [800, 203] width 133 height 11
click at [769, 215] on div "First name * [PERSON_NAME] Surname * [PERSON_NAME] Email [EMAIL_ADDRESS][DOMAIN…" at bounding box center [729, 214] width 288 height 147
drag, startPoint x: 752, startPoint y: 203, endPoint x: 830, endPoint y: 198, distance: 78.2
click at [830, 198] on div "[PHONE_NUMBER]" at bounding box center [800, 203] width 133 height 11
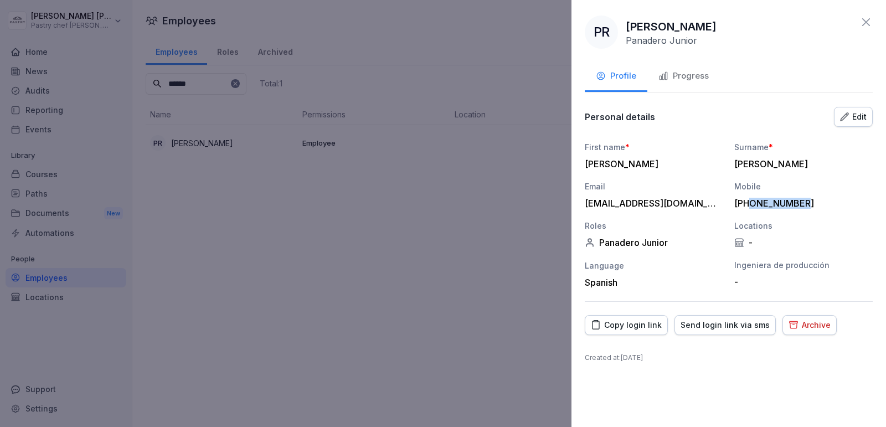
copy div "3144100503"
click at [384, 259] on div at bounding box center [443, 213] width 886 height 427
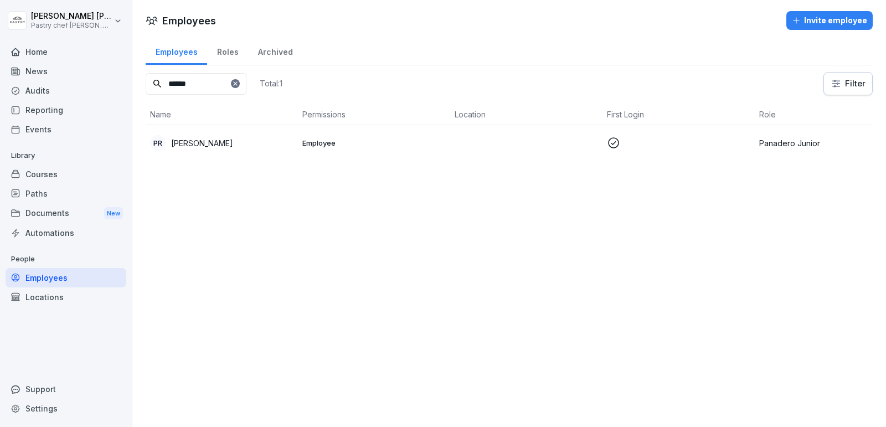
click at [239, 86] on icon at bounding box center [235, 83] width 7 height 7
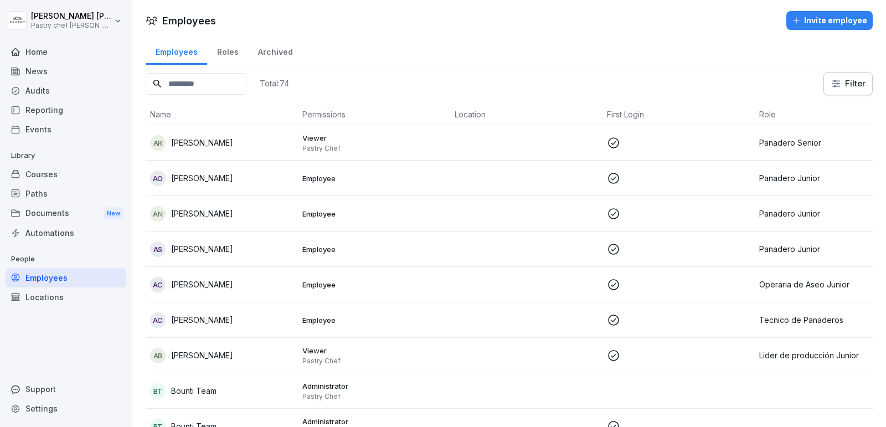
click at [201, 80] on input at bounding box center [196, 84] width 101 height 22
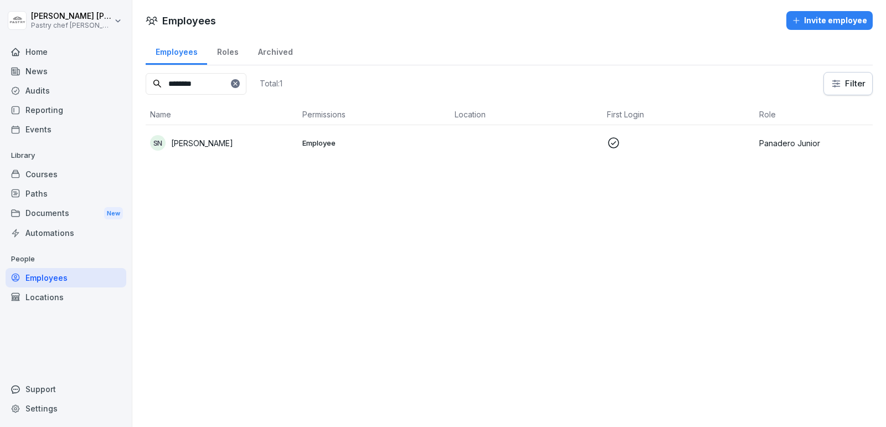
click at [209, 149] on div "SN [PERSON_NAME]" at bounding box center [221, 143] width 143 height 16
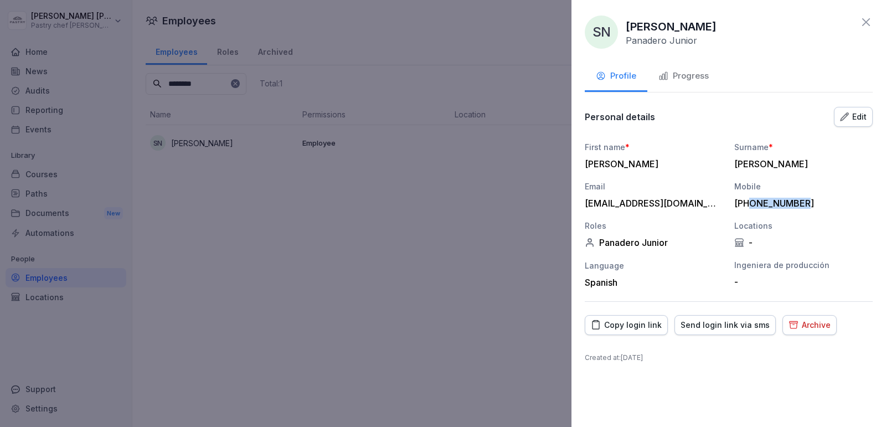
drag, startPoint x: 752, startPoint y: 202, endPoint x: 824, endPoint y: 202, distance: 72.5
click at [824, 202] on div "[PHONE_NUMBER]" at bounding box center [800, 203] width 133 height 11
copy div "3022499293"
click at [369, 198] on div at bounding box center [443, 213] width 886 height 427
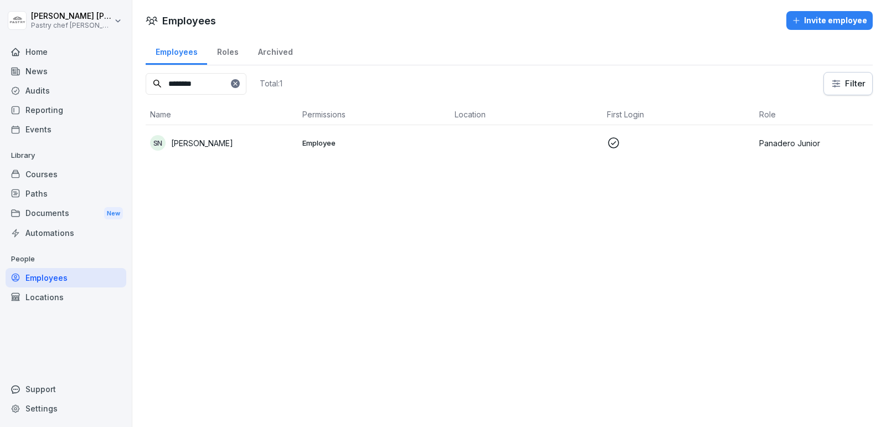
drag, startPoint x: 228, startPoint y: 84, endPoint x: 146, endPoint y: 63, distance: 84.6
click at [146, 63] on div "Employees Roles Archived ******** Total: 1 Filter Name Permissions Location Fir…" at bounding box center [509, 103] width 754 height 133
type input "*****"
click at [222, 153] on td "MF [PERSON_NAME]" at bounding box center [222, 142] width 152 height 35
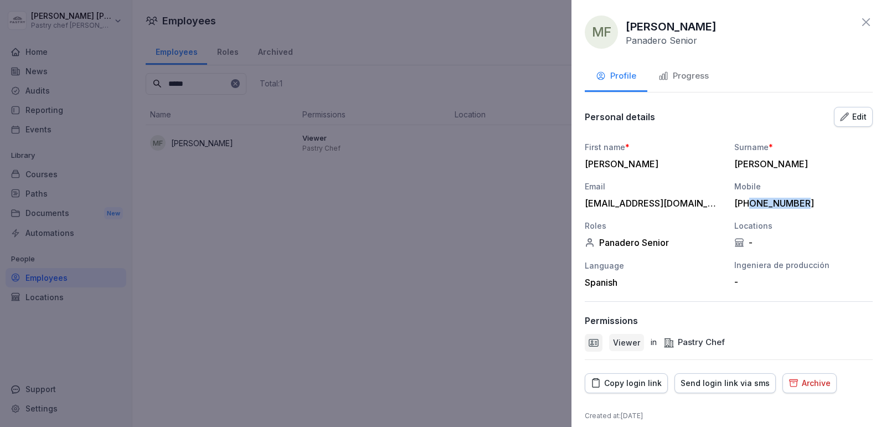
drag, startPoint x: 752, startPoint y: 202, endPoint x: 817, endPoint y: 202, distance: 64.2
click at [817, 202] on div "+573245596397" at bounding box center [800, 203] width 133 height 11
copy div "3245596397"
click at [367, 212] on div at bounding box center [443, 213] width 886 height 427
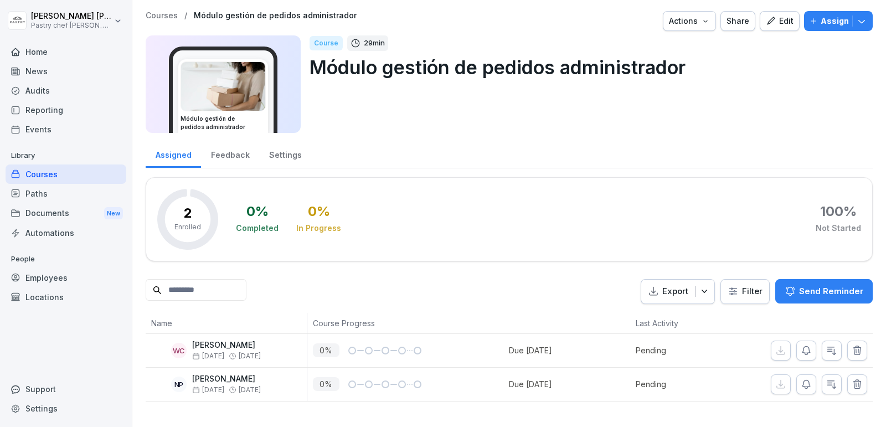
click at [779, 22] on div "Edit" at bounding box center [780, 21] width 28 height 12
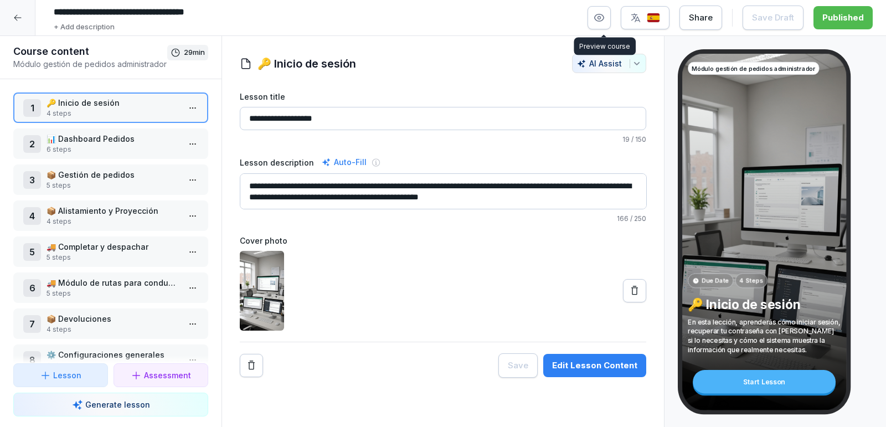
click at [604, 14] on icon "button" at bounding box center [599, 17] width 9 height 7
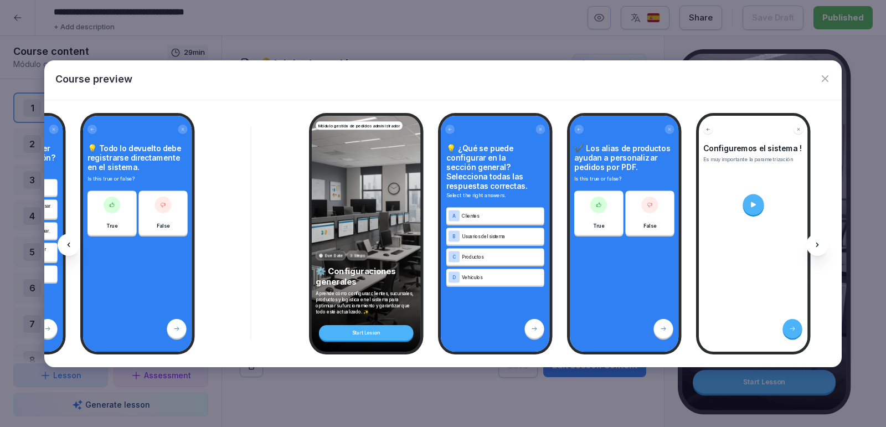
scroll to position [0, 5700]
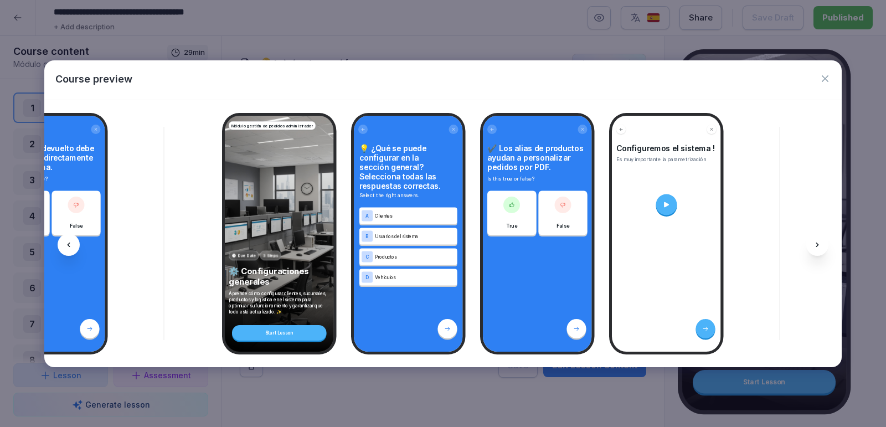
click at [829, 83] on icon "button" at bounding box center [824, 78] width 11 height 11
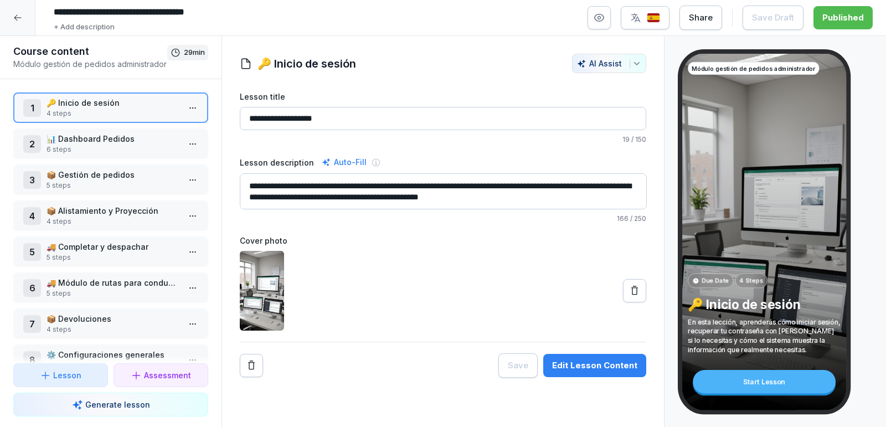
scroll to position [22, 0]
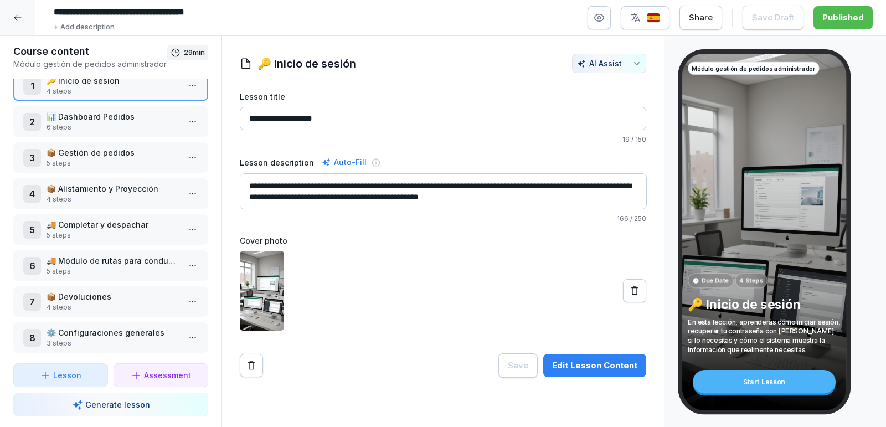
click at [106, 341] on p "3 steps" at bounding box center [113, 343] width 133 height 10
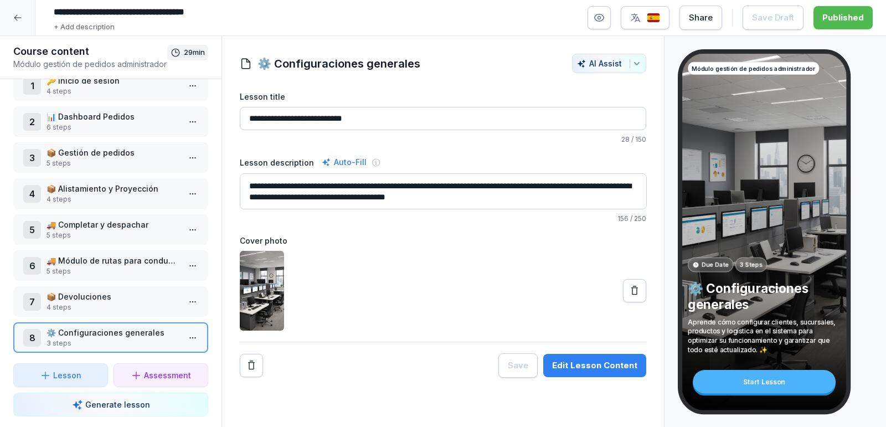
click at [132, 327] on p "⚙️ Configuraciones generales" at bounding box center [113, 333] width 133 height 12
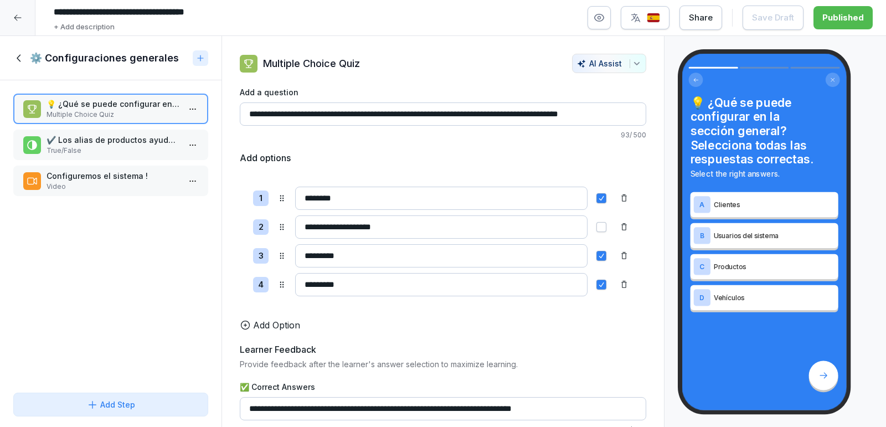
click at [108, 174] on p "Configuremos el sistema !" at bounding box center [113, 176] width 133 height 12
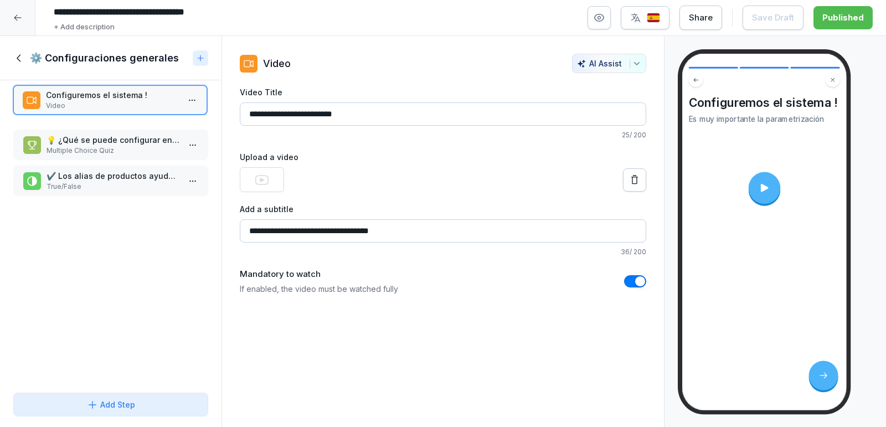
drag, startPoint x: 115, startPoint y: 179, endPoint x: 114, endPoint y: 98, distance: 80.8
click at [114, 98] on p "Configuremos el sistema !" at bounding box center [112, 95] width 133 height 12
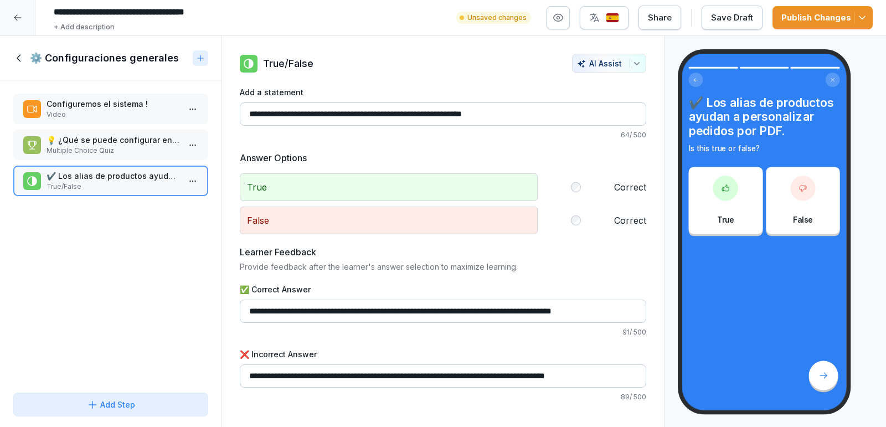
click at [816, 17] on div "Publish Changes" at bounding box center [822, 18] width 83 height 12
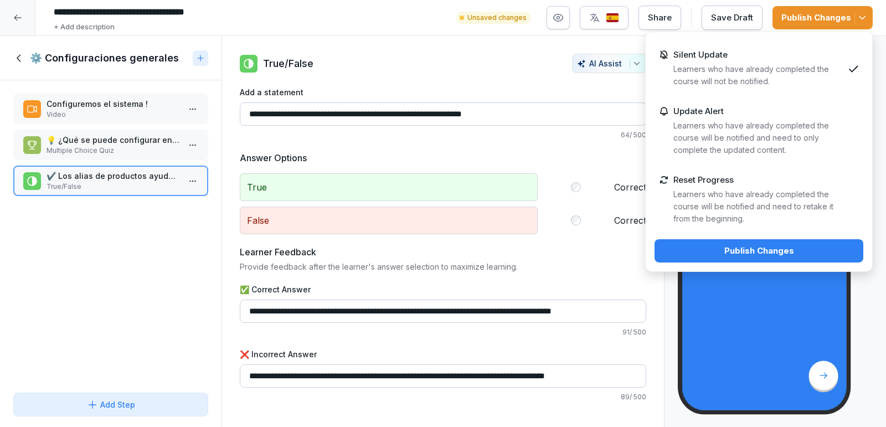
click at [764, 248] on div "Publish Changes" at bounding box center [758, 251] width 191 height 12
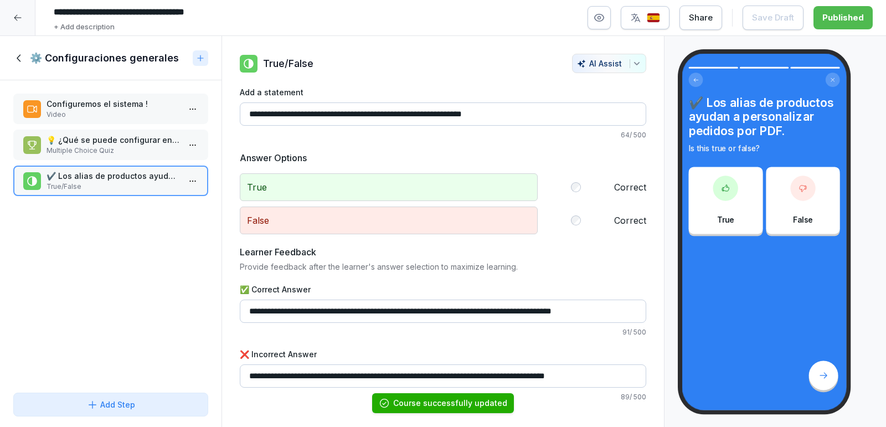
click at [25, 24] on div at bounding box center [17, 17] width 35 height 35
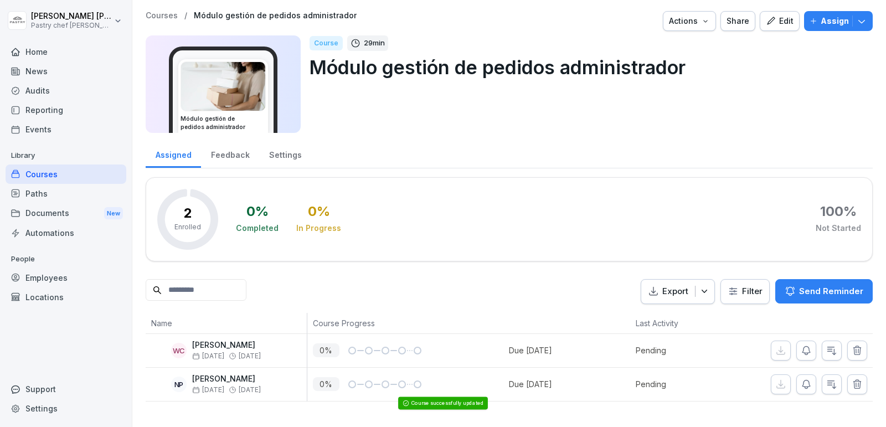
click at [33, 169] on div "Courses" at bounding box center [66, 173] width 121 height 19
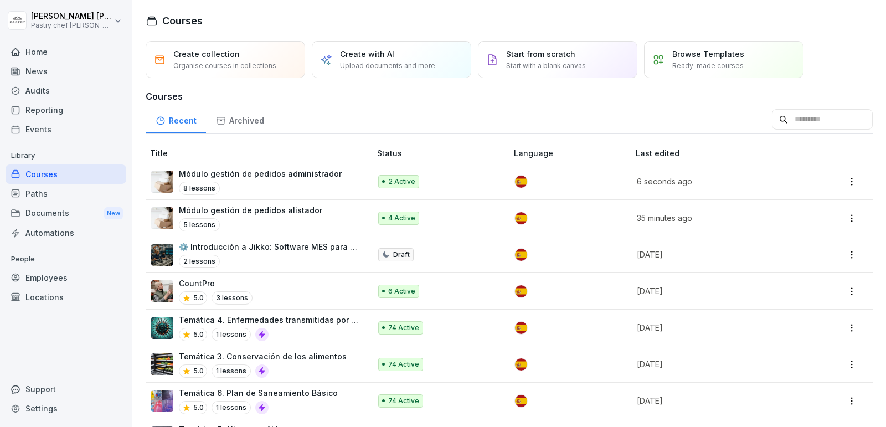
click at [301, 213] on p "Módulo gestión de pedidos alistador" at bounding box center [250, 210] width 143 height 12
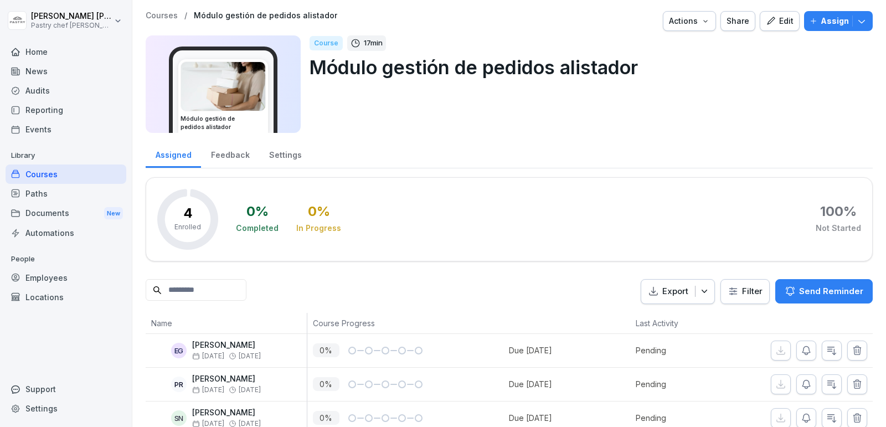
click at [785, 25] on div "Edit" at bounding box center [780, 21] width 28 height 12
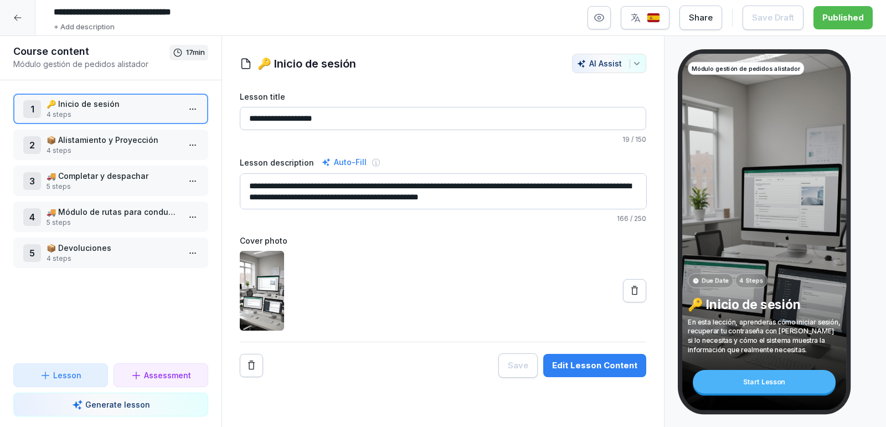
click at [92, 249] on p "📦 Devoluciones" at bounding box center [113, 248] width 133 height 12
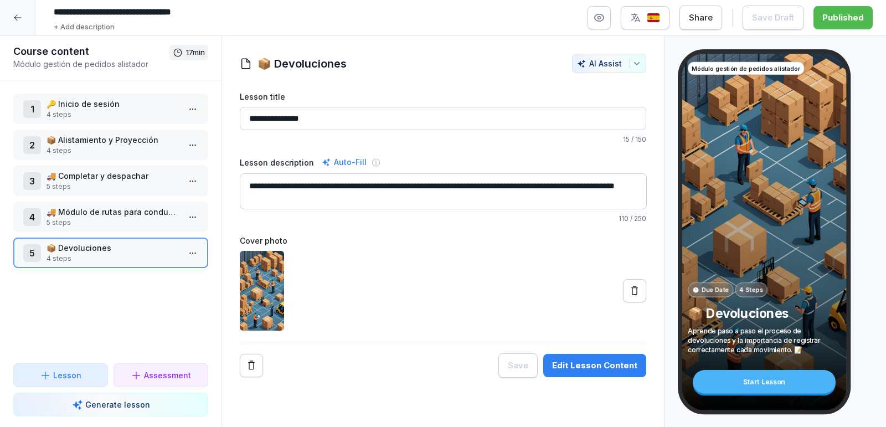
click at [107, 251] on p "📦 Devoluciones" at bounding box center [113, 248] width 133 height 12
click at [107, 251] on div "5 📦 Devoluciones 4 steps" at bounding box center [110, 253] width 195 height 30
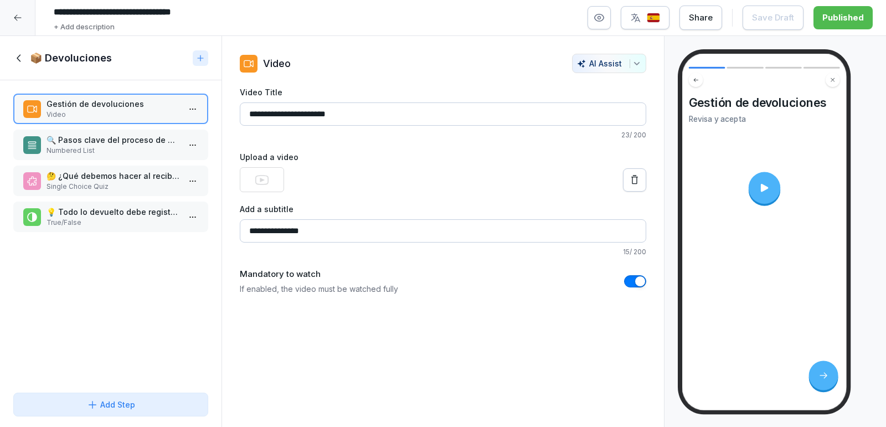
click at [18, 56] on icon at bounding box center [19, 58] width 12 height 12
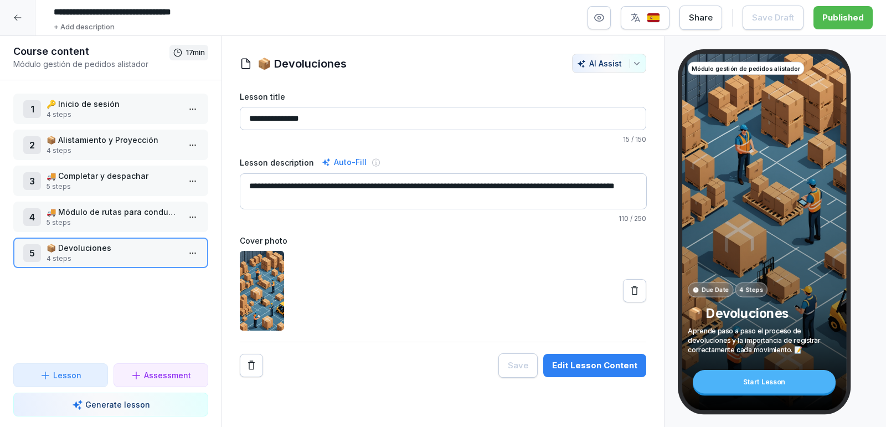
click at [9, 19] on div at bounding box center [17, 17] width 35 height 35
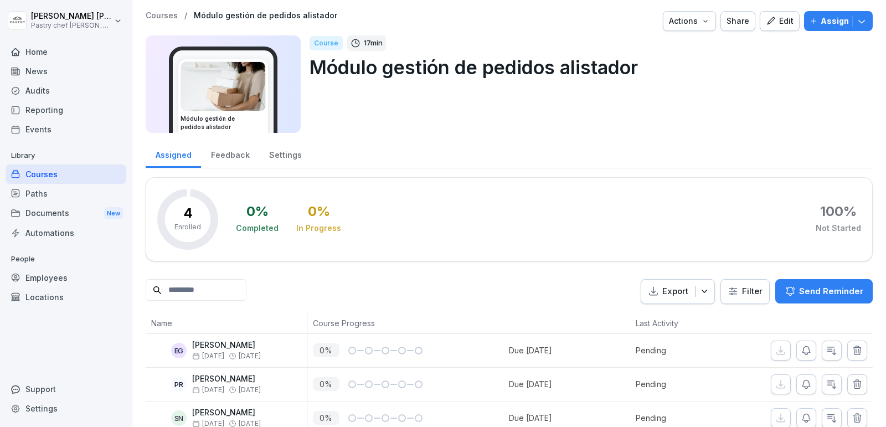
click at [793, 17] on div "Edit" at bounding box center [780, 21] width 28 height 12
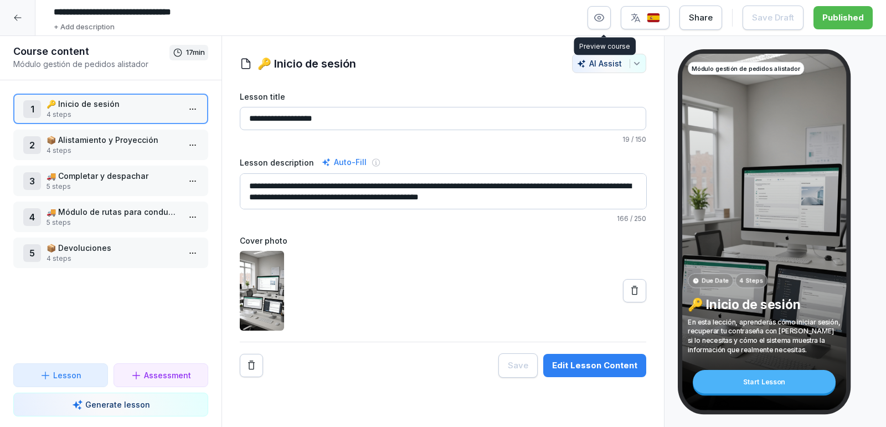
click at [602, 15] on icon "button" at bounding box center [599, 17] width 11 height 11
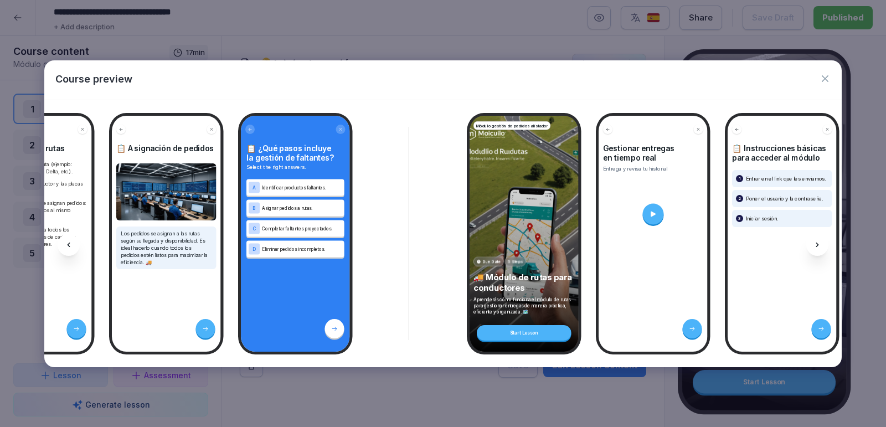
scroll to position [0, 2167]
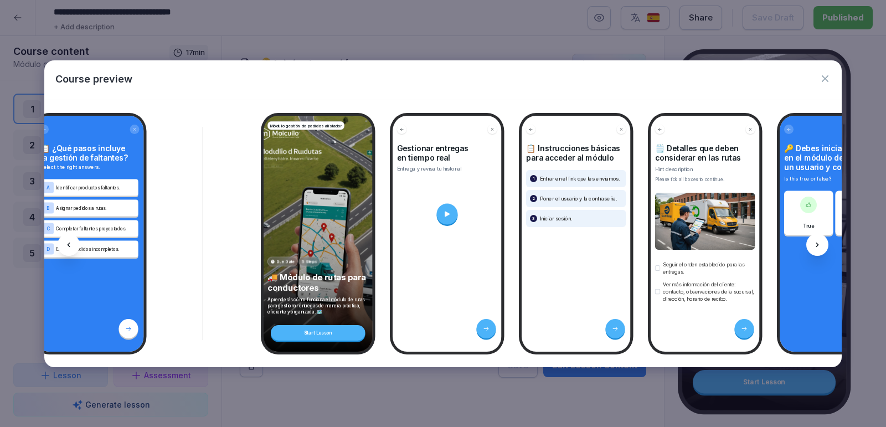
click at [454, 215] on div at bounding box center [446, 213] width 21 height 21
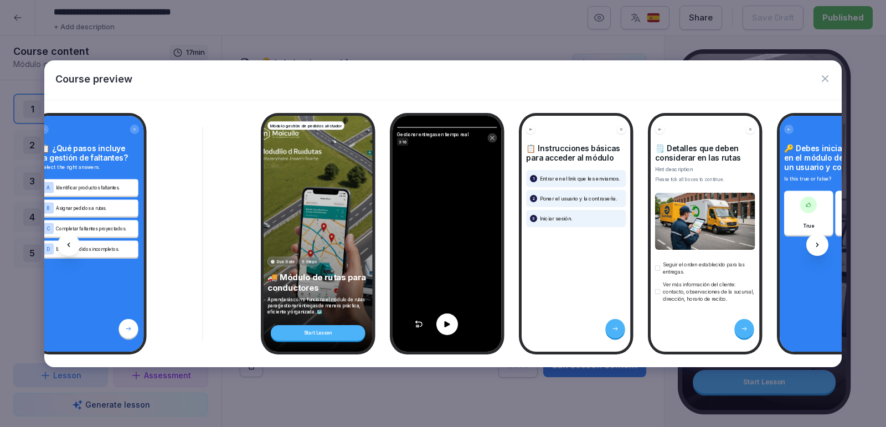
click at [444, 329] on div at bounding box center [447, 324] width 22 height 22
click at [825, 75] on icon "button" at bounding box center [824, 78] width 11 height 11
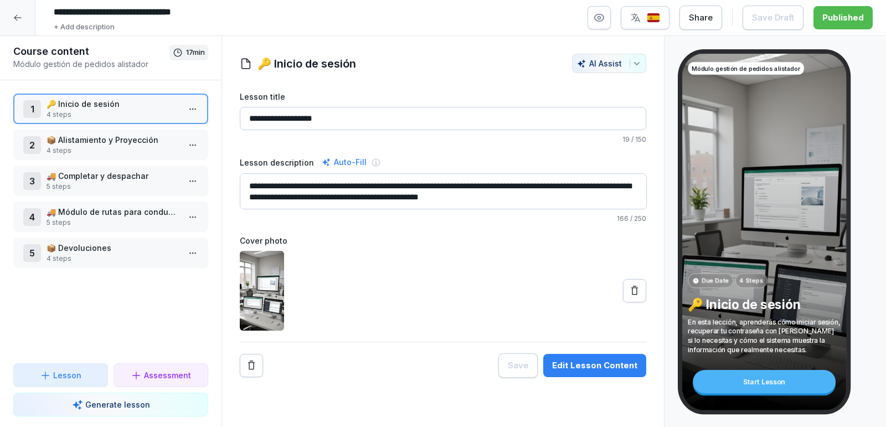
click at [11, 12] on div at bounding box center [17, 17] width 35 height 35
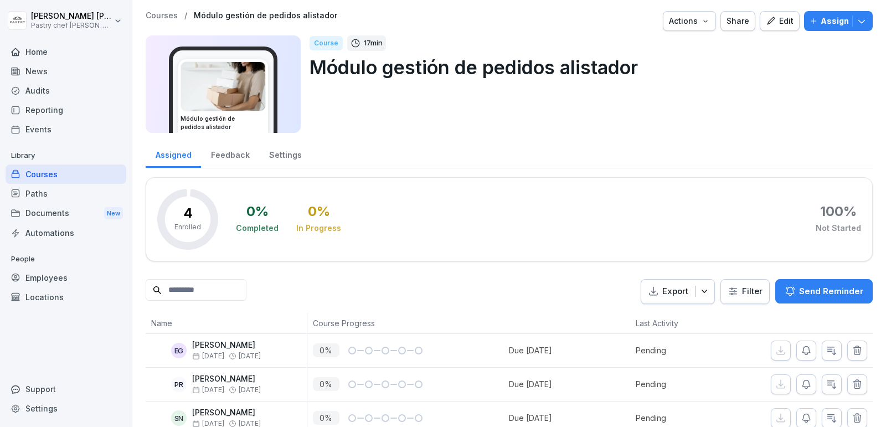
click at [56, 168] on div "Courses" at bounding box center [66, 173] width 121 height 19
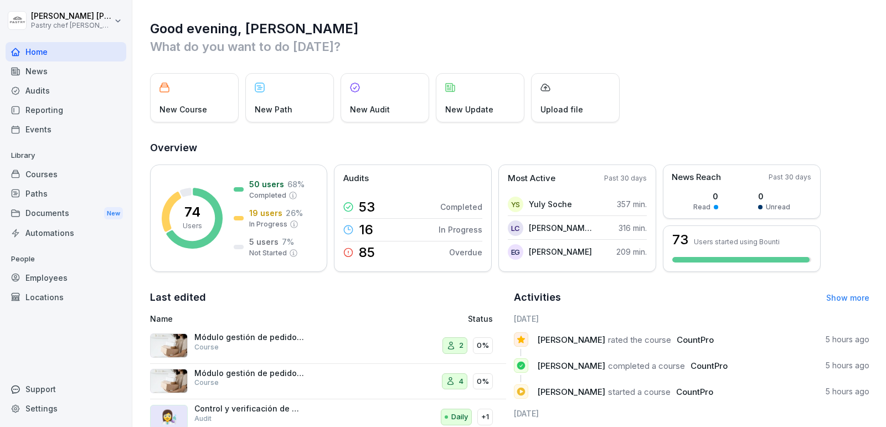
click at [74, 176] on div "Courses" at bounding box center [66, 173] width 121 height 19
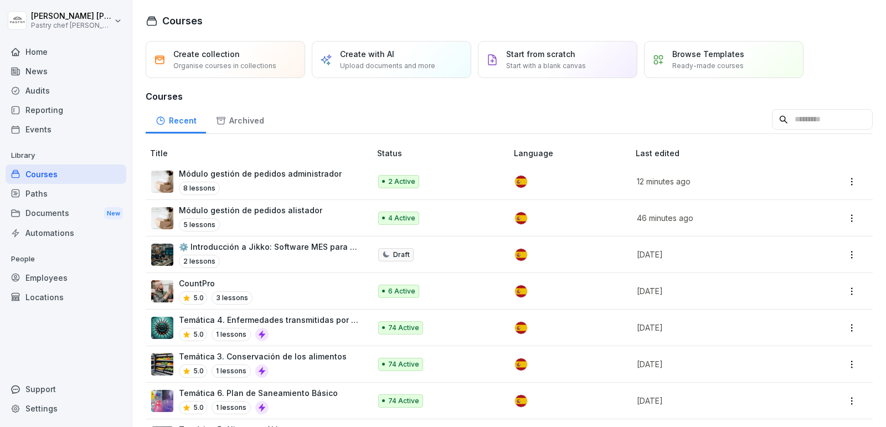
click at [851, 184] on html "[PERSON_NAME] Pastry chef Pastelería y Cocina gourmet Home News Audits Reportin…" at bounding box center [443, 213] width 886 height 427
click at [851, 180] on html "[PERSON_NAME] Pastry chef Pastelería y Cocina gourmet Home News Audits Reportin…" at bounding box center [443, 213] width 886 height 427
click at [232, 123] on div "Archived" at bounding box center [240, 119] width 68 height 28
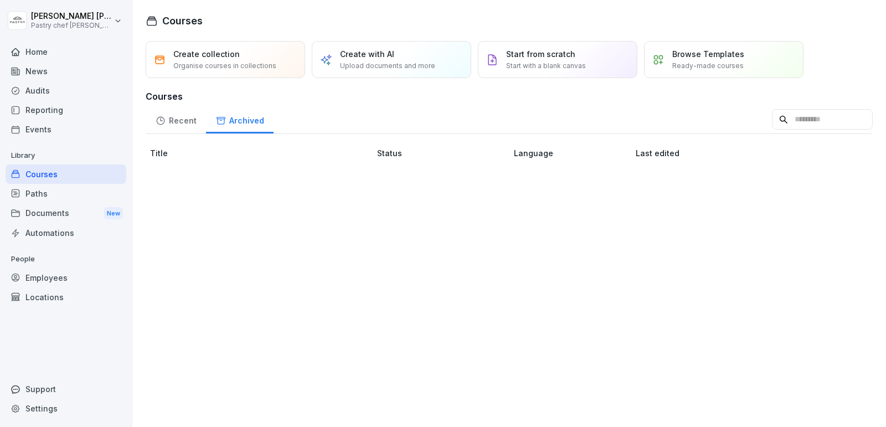
click at [187, 122] on div "Recent" at bounding box center [176, 119] width 60 height 28
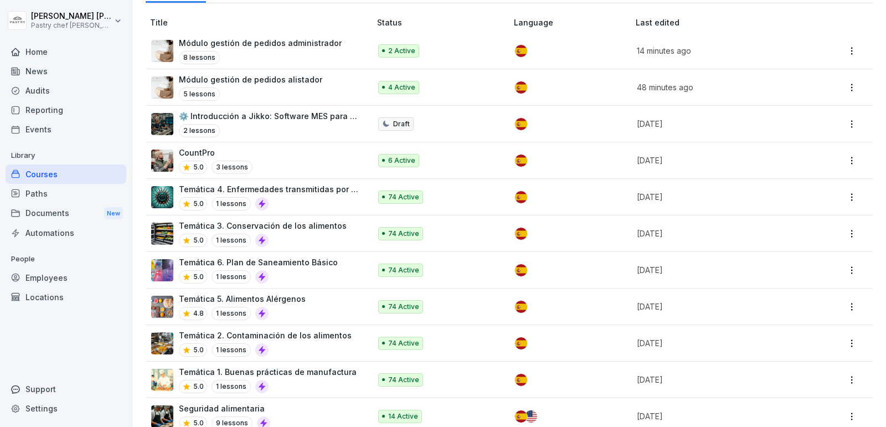
scroll to position [288, 0]
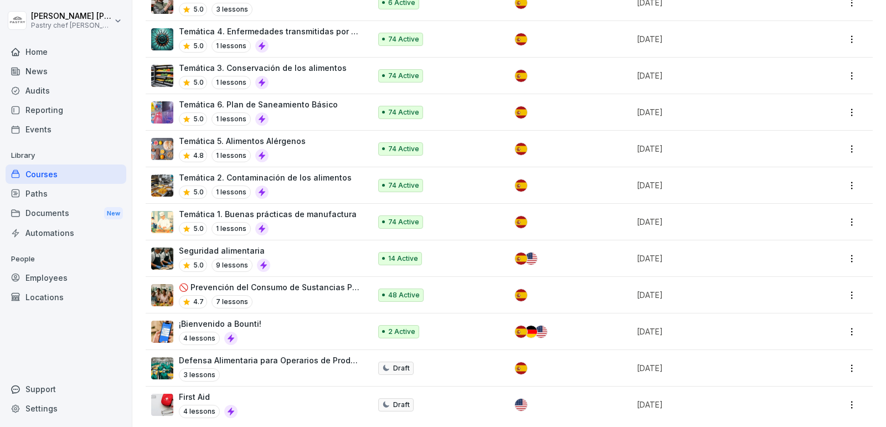
click at [850, 398] on html "[PERSON_NAME] Pastry chef Pastelería y Cocina gourmet Home News Audits Reportin…" at bounding box center [443, 213] width 886 height 427
click at [814, 356] on div "Archive" at bounding box center [805, 358] width 107 height 20
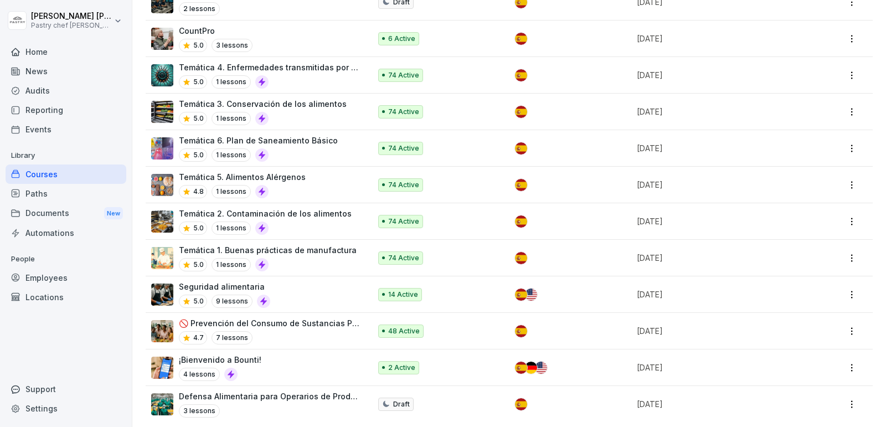
click at [854, 398] on html "[PERSON_NAME] Pastry chef Pastelería y Cocina gourmet Home News Audits Reportin…" at bounding box center [443, 213] width 886 height 427
click at [813, 360] on div "Archive" at bounding box center [805, 358] width 107 height 20
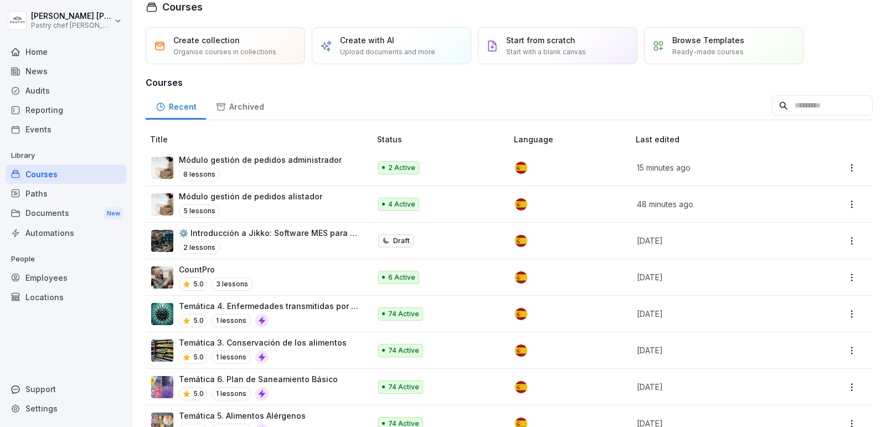
scroll to position [0, 0]
